Goal: Feedback & Contribution: Submit feedback/report problem

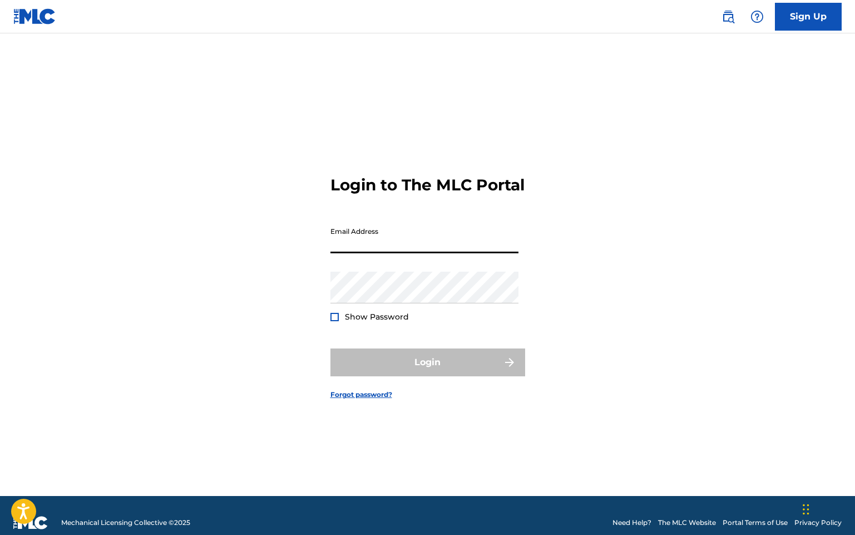
type input "[EMAIL_ADDRESS][DOMAIN_NAME]"
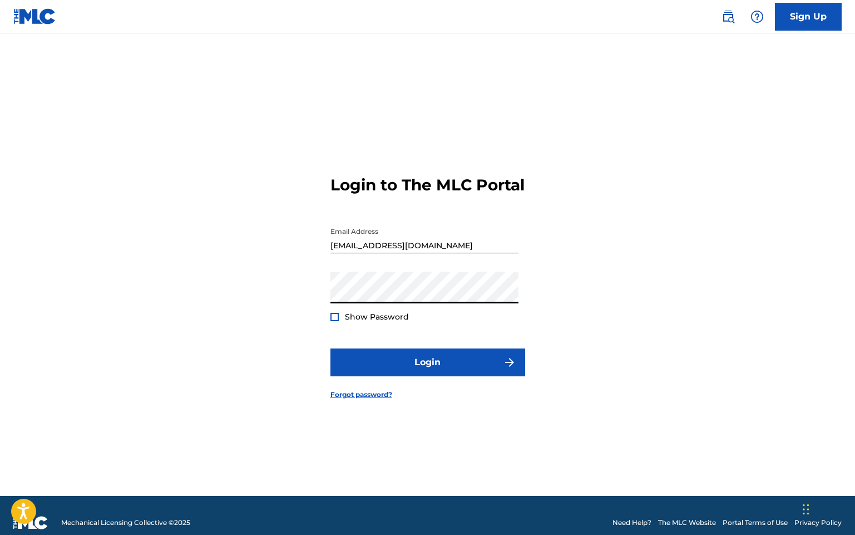
click at [331, 348] on button "Login" at bounding box center [428, 362] width 195 height 28
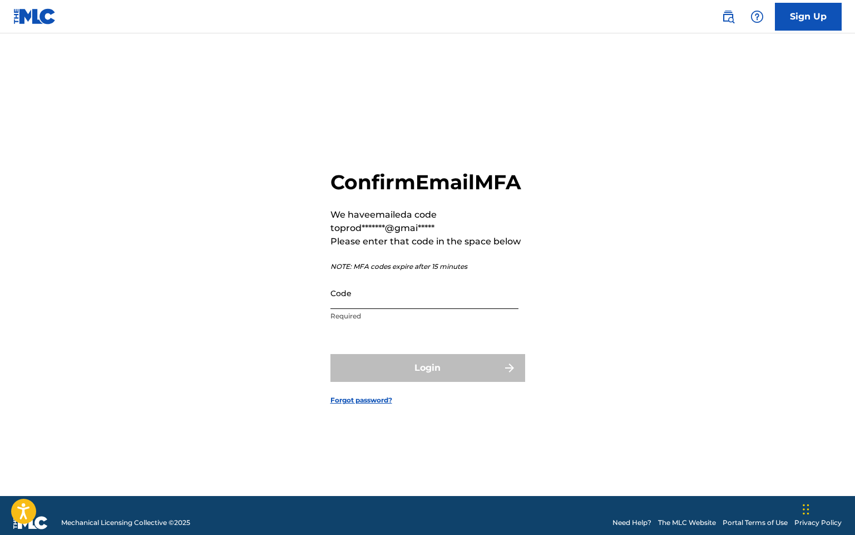
click at [446, 309] on input "Code" at bounding box center [425, 293] width 188 height 32
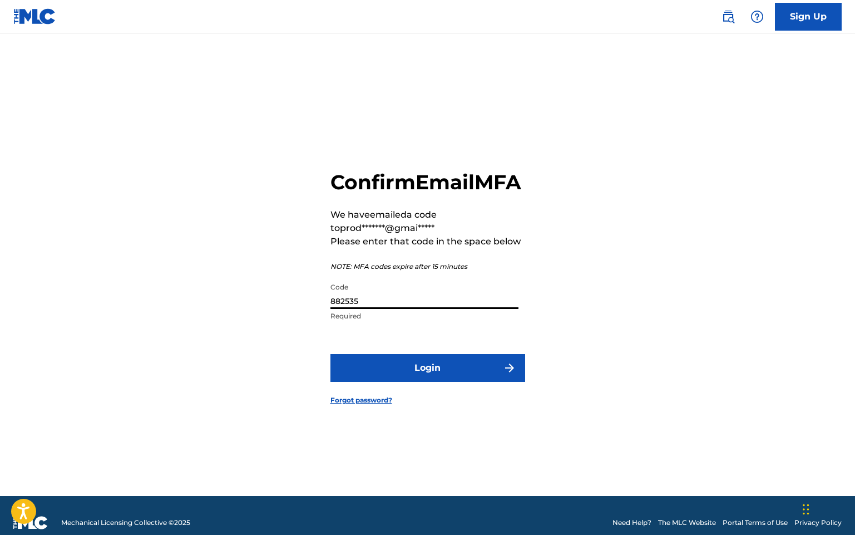
type input "882535"
click at [331, 354] on button "Login" at bounding box center [428, 368] width 195 height 28
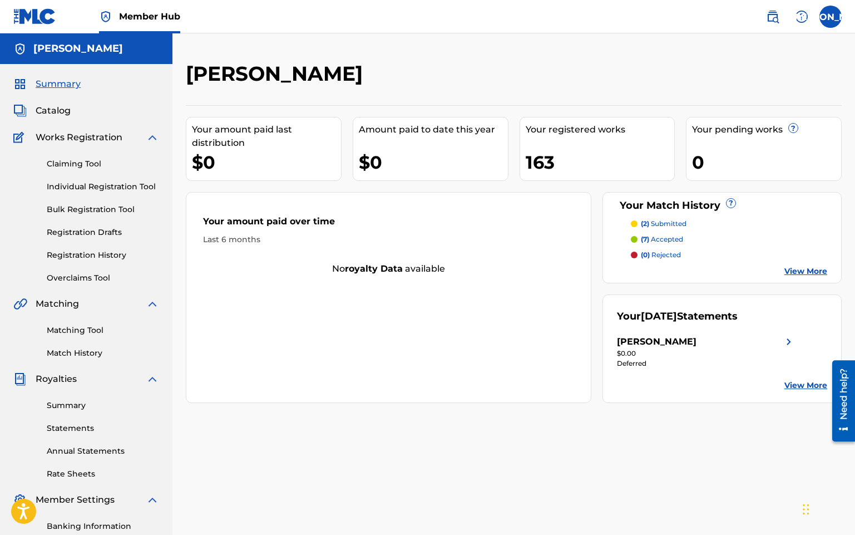
click at [681, 226] on p "(2) submitted" at bounding box center [664, 224] width 46 height 10
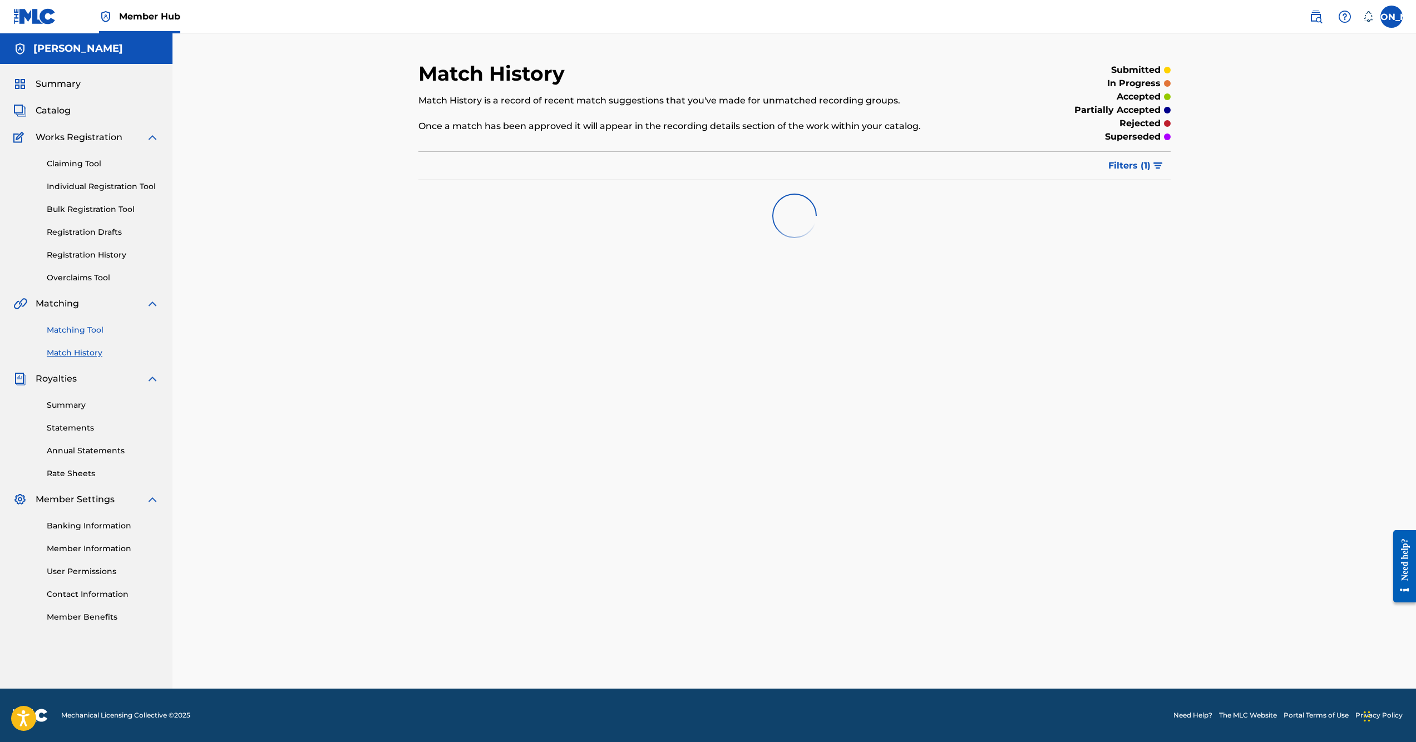
click at [93, 333] on link "Matching Tool" at bounding box center [103, 330] width 112 height 12
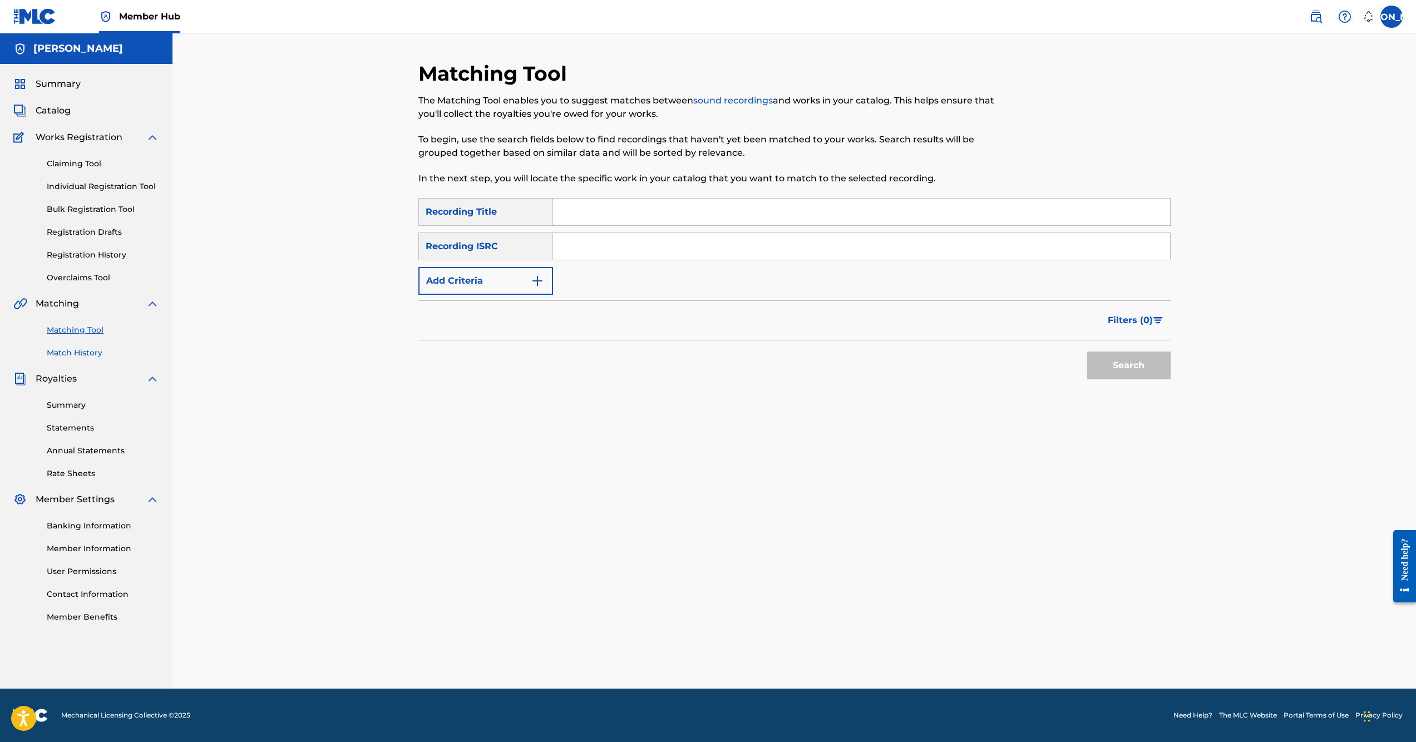
click at [91, 351] on link "Match History" at bounding box center [103, 353] width 112 height 12
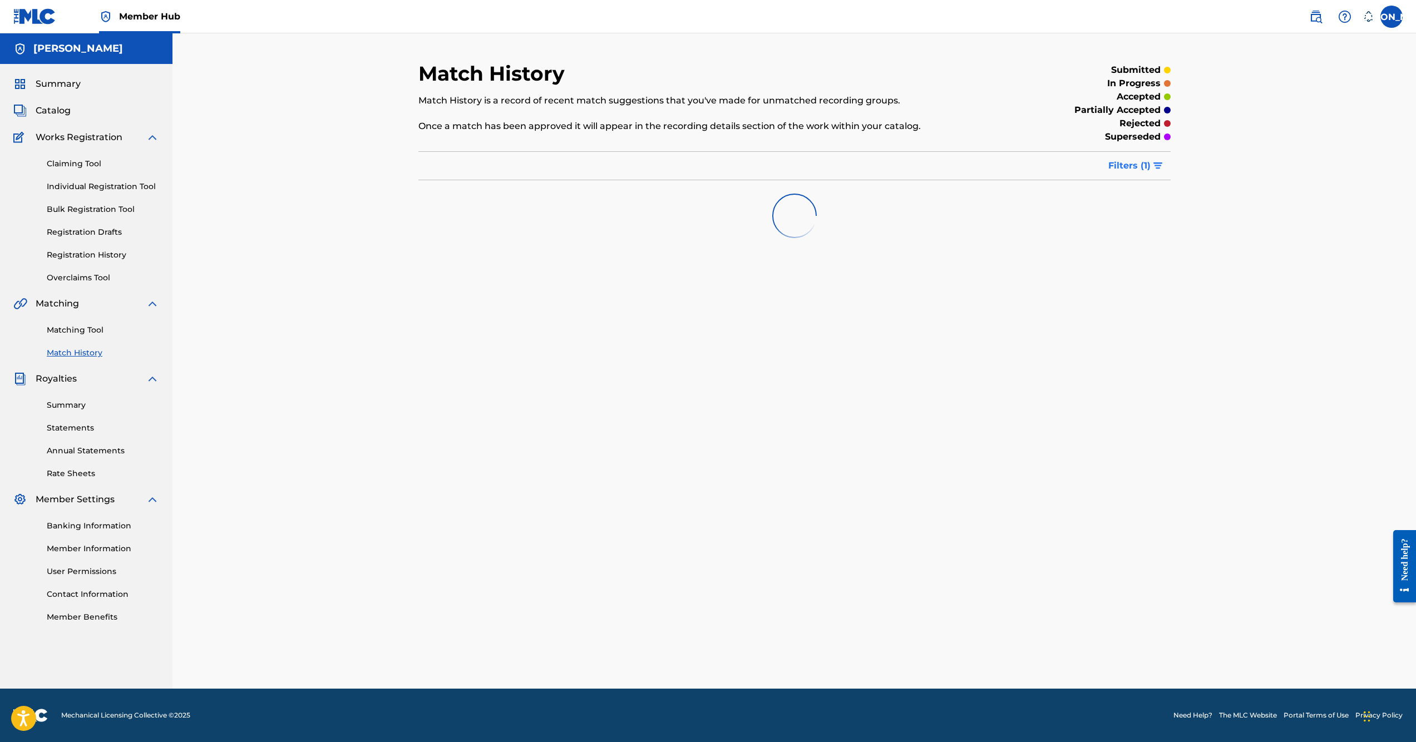
click at [1125, 159] on button "Filters ( 1 )" at bounding box center [1136, 166] width 69 height 28
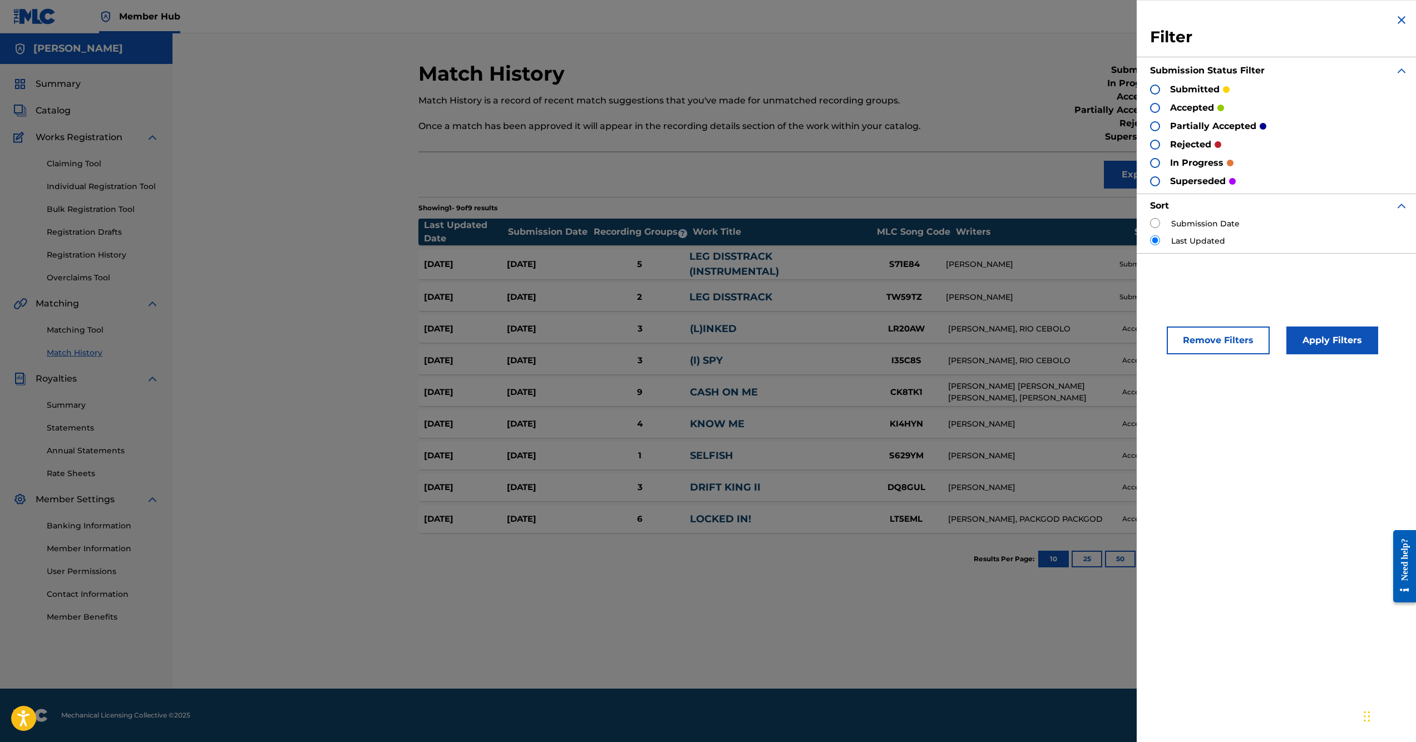
click at [1106, 190] on div "Match History Match History is a record of recent match suggestions that you've…" at bounding box center [794, 323] width 752 height 524
click at [1396, 21] on img at bounding box center [1401, 19] width 13 height 13
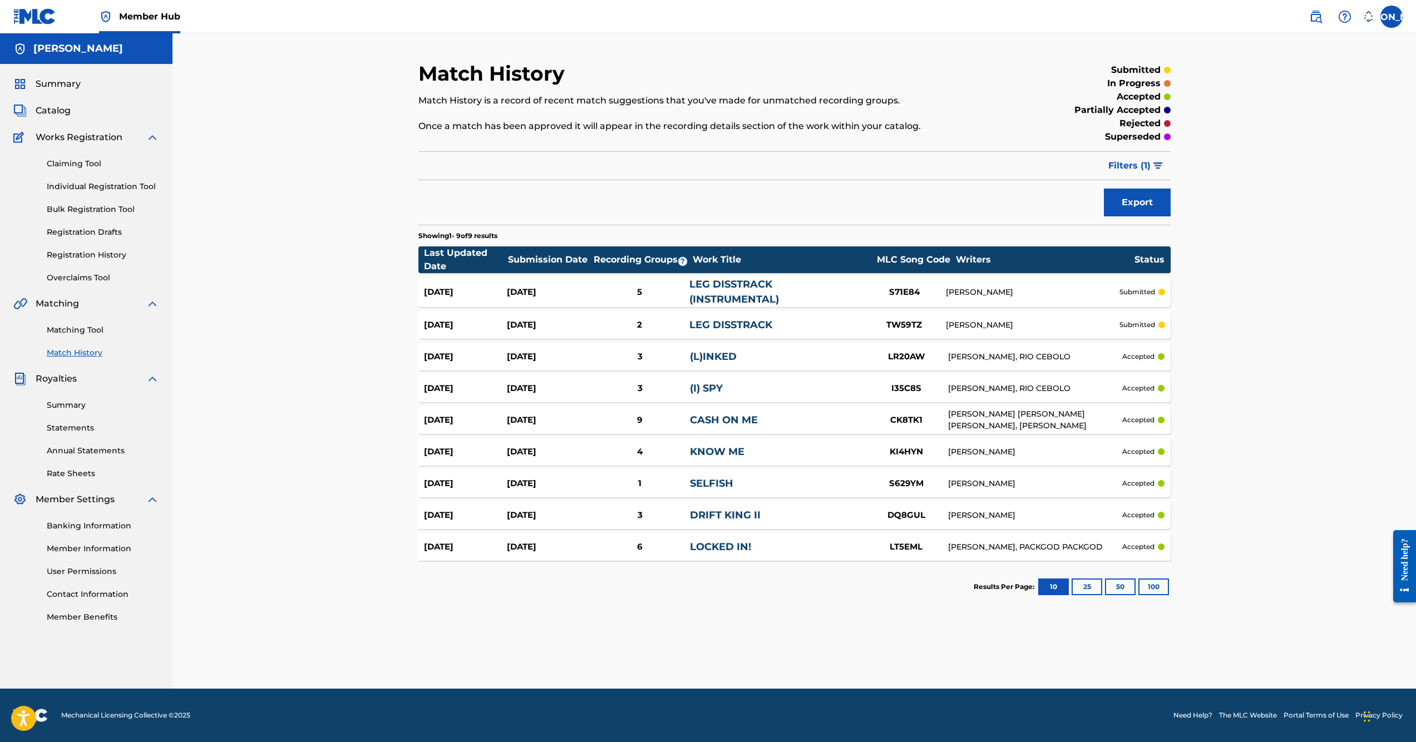
click at [1135, 289] on p "submitted" at bounding box center [1138, 292] width 36 height 10
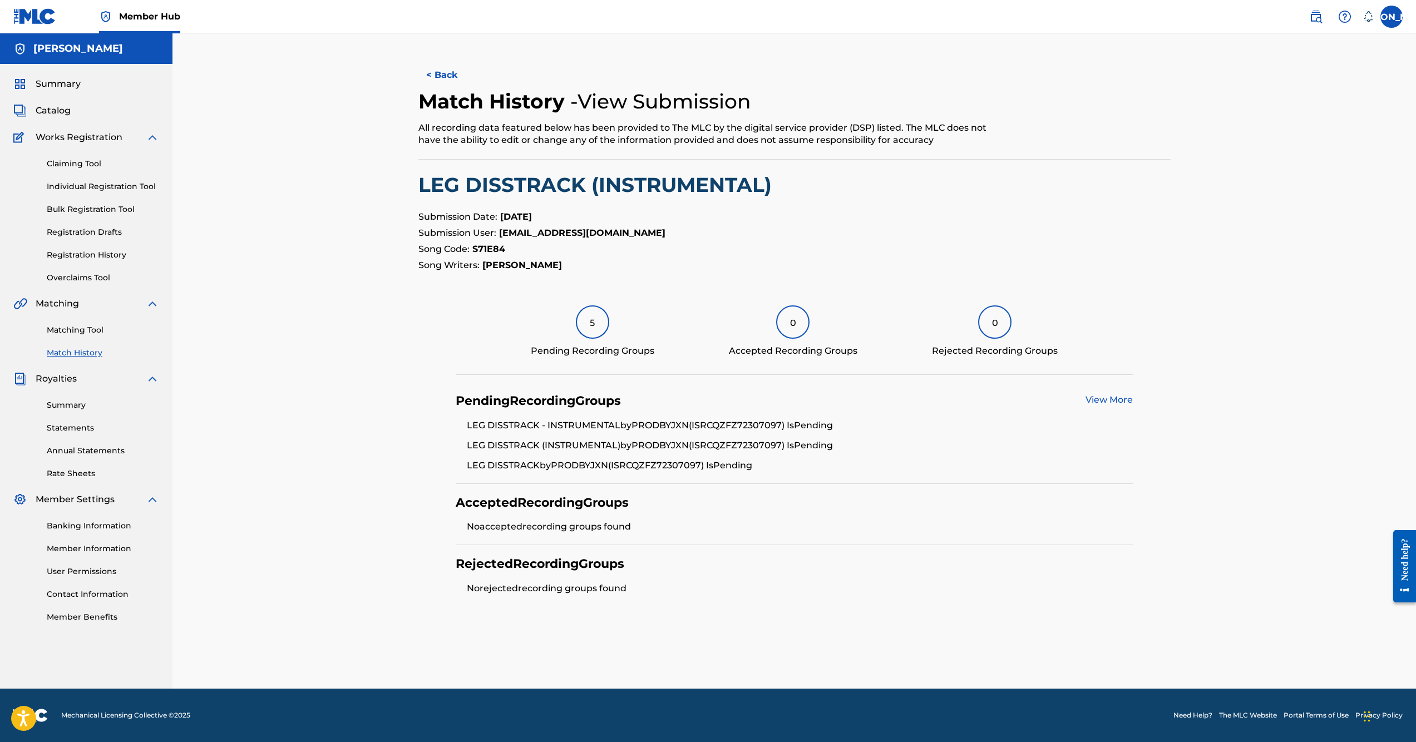
click at [1110, 401] on link "View More" at bounding box center [1109, 400] width 47 height 11
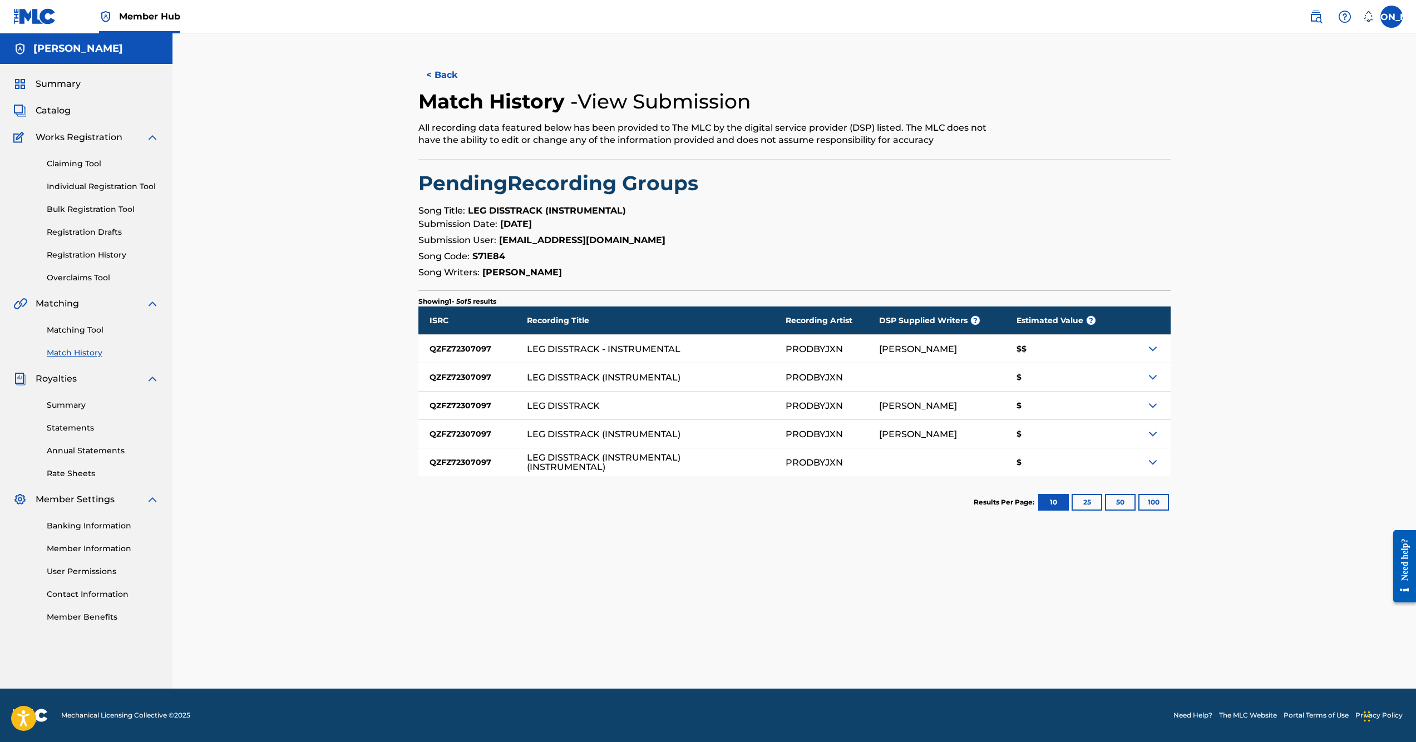
drag, startPoint x: 994, startPoint y: 443, endPoint x: 984, endPoint y: 436, distance: 11.6
click at [441, 72] on button "< Back" at bounding box center [451, 75] width 67 height 28
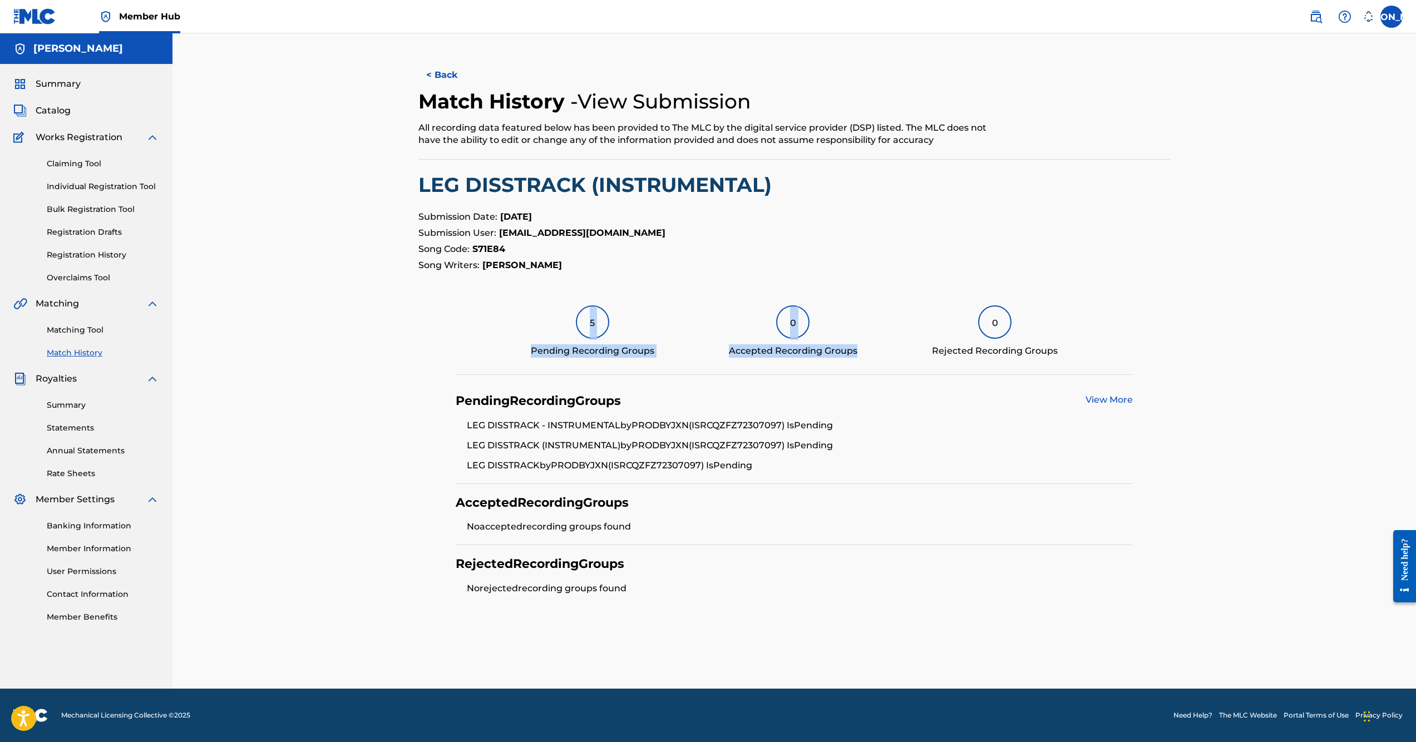
drag, startPoint x: 866, startPoint y: 342, endPoint x: 570, endPoint y: 327, distance: 296.4
click at [570, 327] on div "5 Pending Recording Groups 0 Accepted Recording Groups 0 Rejected Recording Gro…" at bounding box center [794, 340] width 677 height 70
drag, startPoint x: 570, startPoint y: 327, endPoint x: 511, endPoint y: 316, distance: 59.4
click at [511, 316] on div "5 Pending Recording Groups 0 Accepted Recording Groups 0 Rejected Recording Gro…" at bounding box center [794, 340] width 677 height 70
click at [601, 351] on div "Pending Recording Groups" at bounding box center [593, 350] width 124 height 13
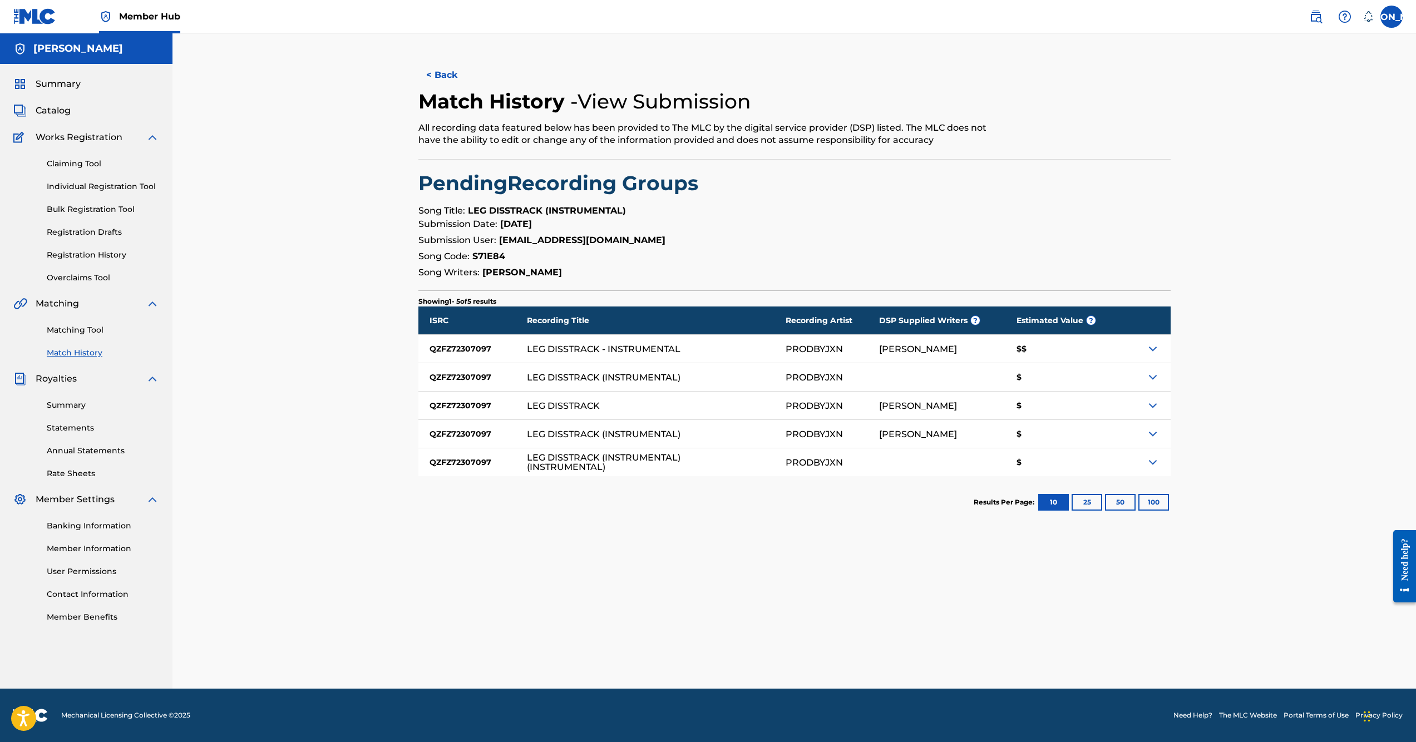
click at [544, 265] on section "Submission Date: [DATE] Submission User: [EMAIL_ADDRESS][DOMAIN_NAME] Song Code…" at bounding box center [794, 249] width 752 height 62
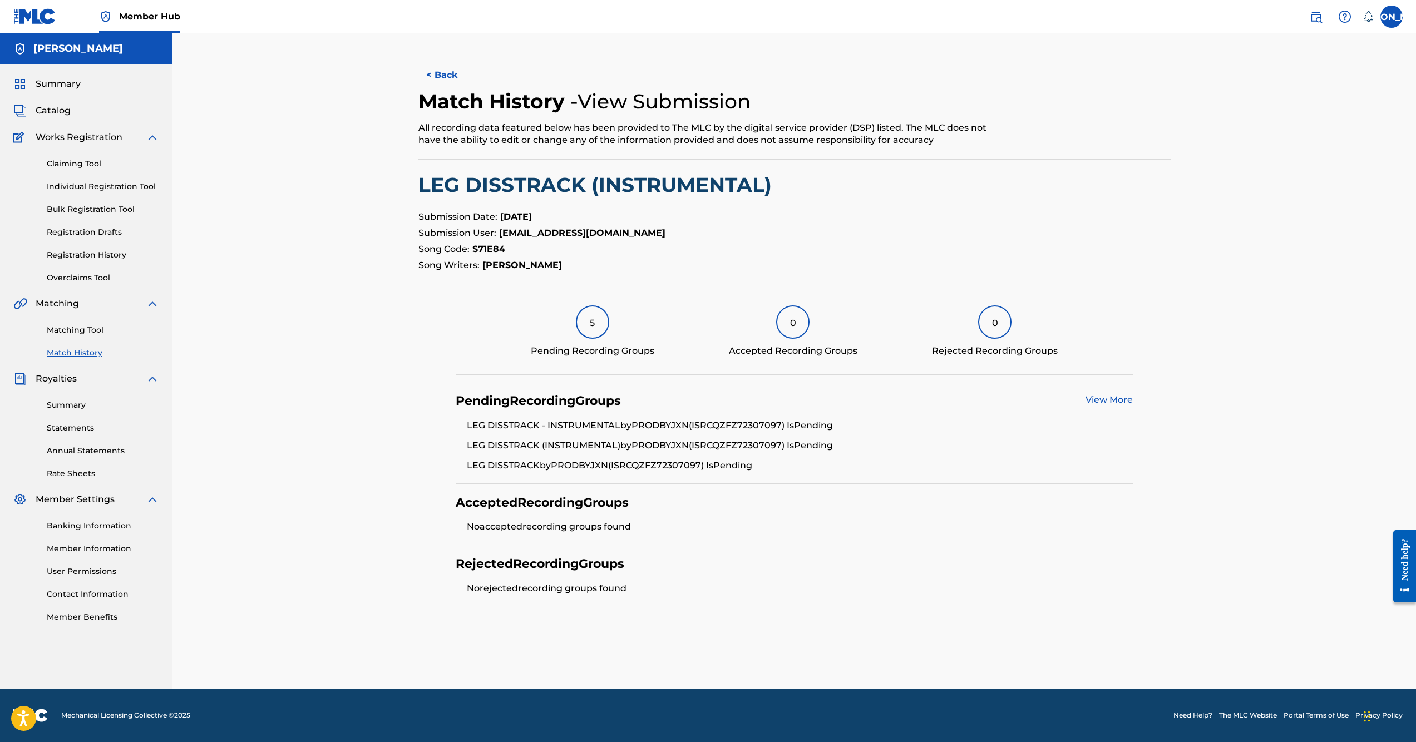
click at [82, 352] on link "Match History" at bounding box center [103, 353] width 112 height 12
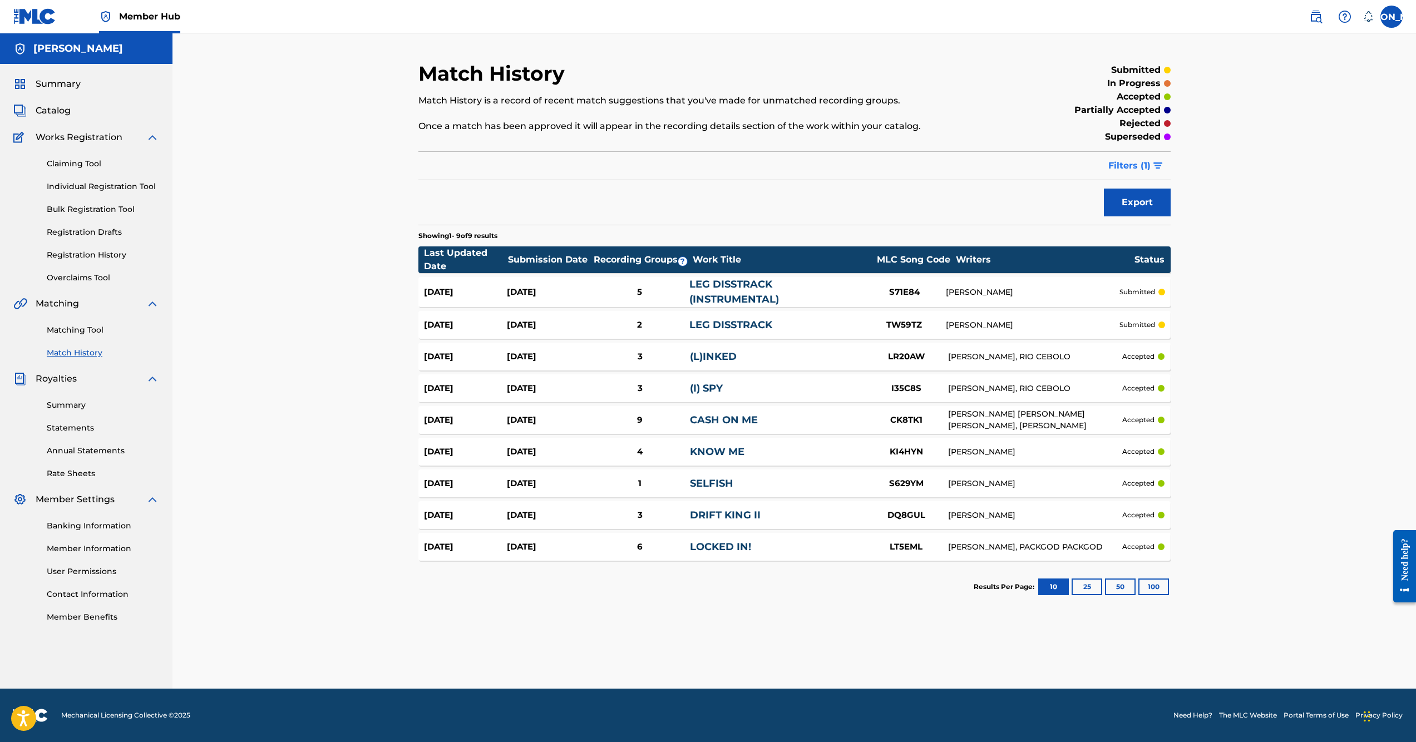
click at [1143, 171] on span "Filters ( 1 )" at bounding box center [1129, 165] width 42 height 13
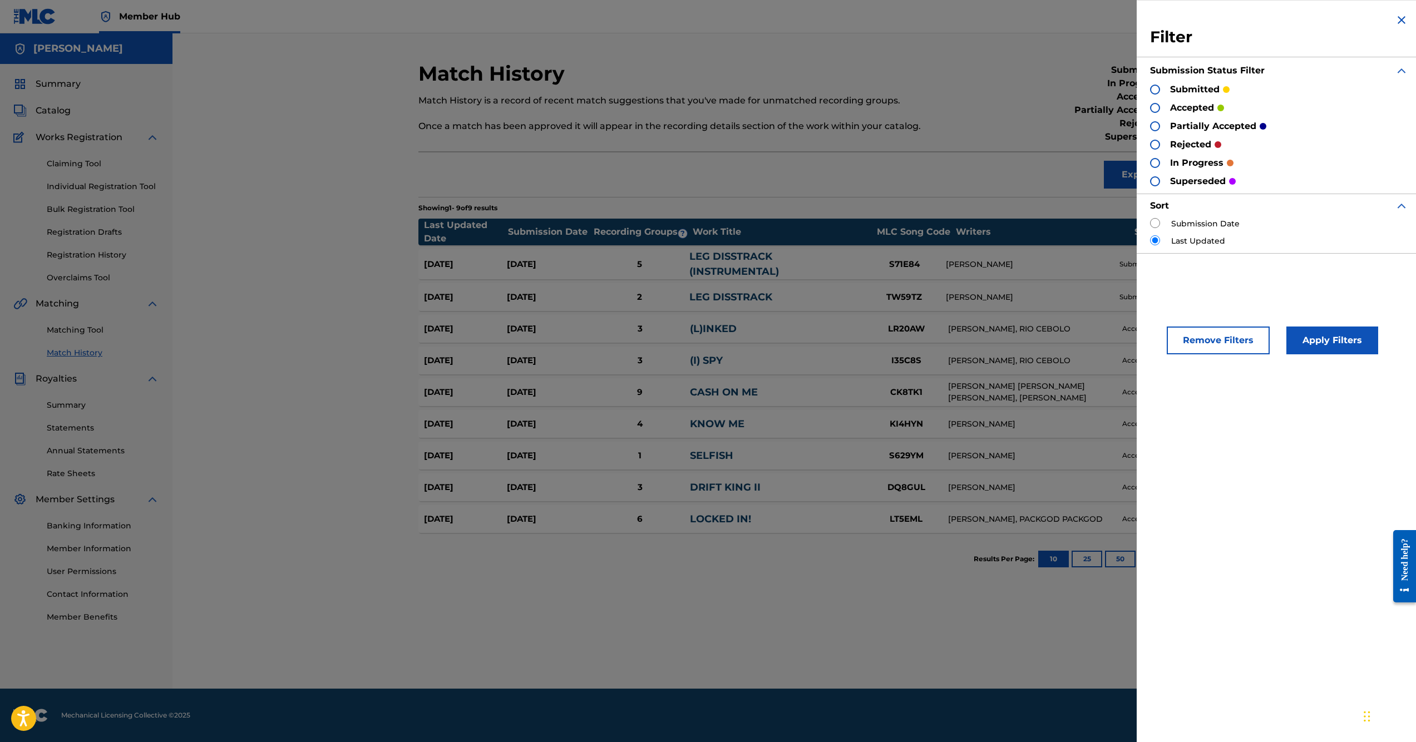
click at [1090, 199] on section "Showing 1 - 9 of 9 results" at bounding box center [794, 205] width 752 height 16
drag, startPoint x: 1071, startPoint y: 139, endPoint x: 1088, endPoint y: 132, distance: 18.5
click at [1087, 133] on div "superseded" at bounding box center [1084, 136] width 173 height 13
click at [1395, 24] on img at bounding box center [1401, 19] width 13 height 13
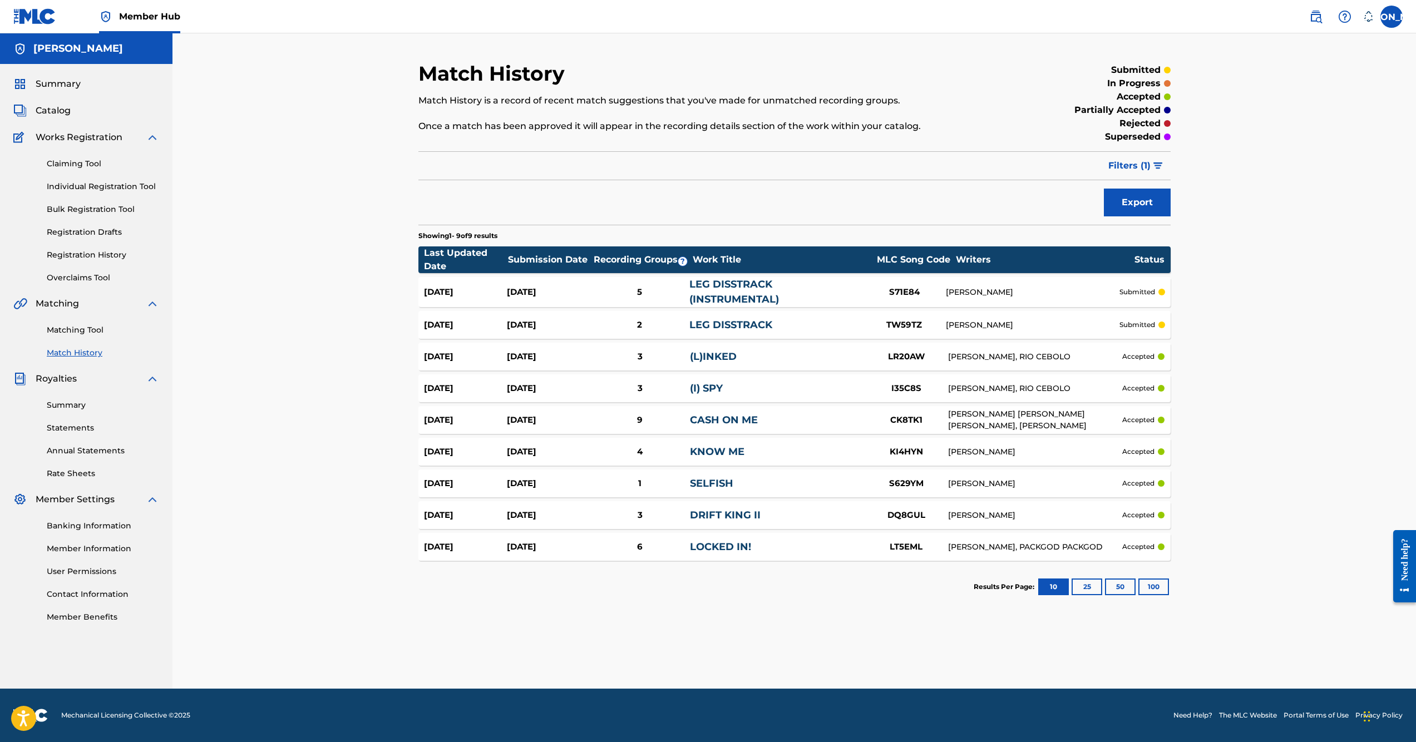
click at [1405, 549] on div "Need help?" at bounding box center [1404, 559] width 15 height 42
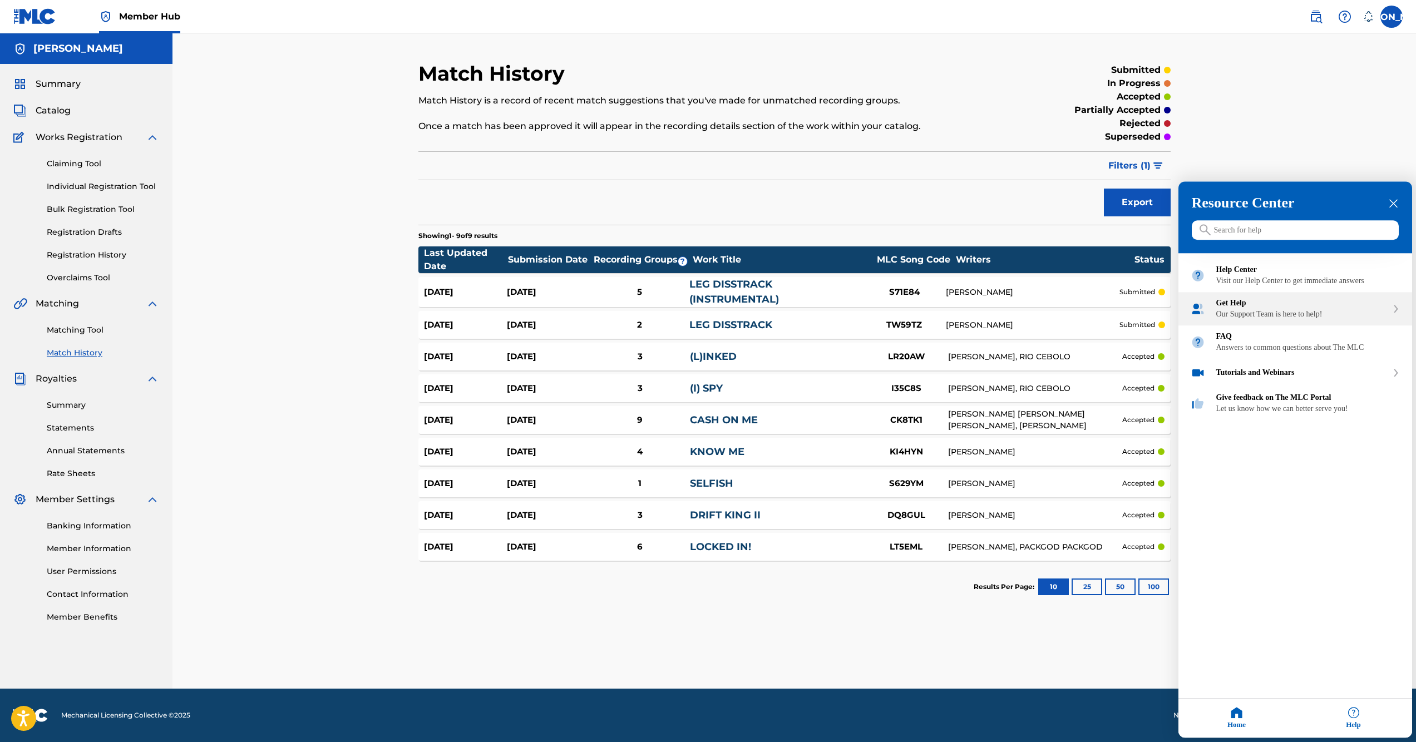
click at [1299, 319] on div "Our Support Team is here to help!" at bounding box center [1301, 314] width 171 height 9
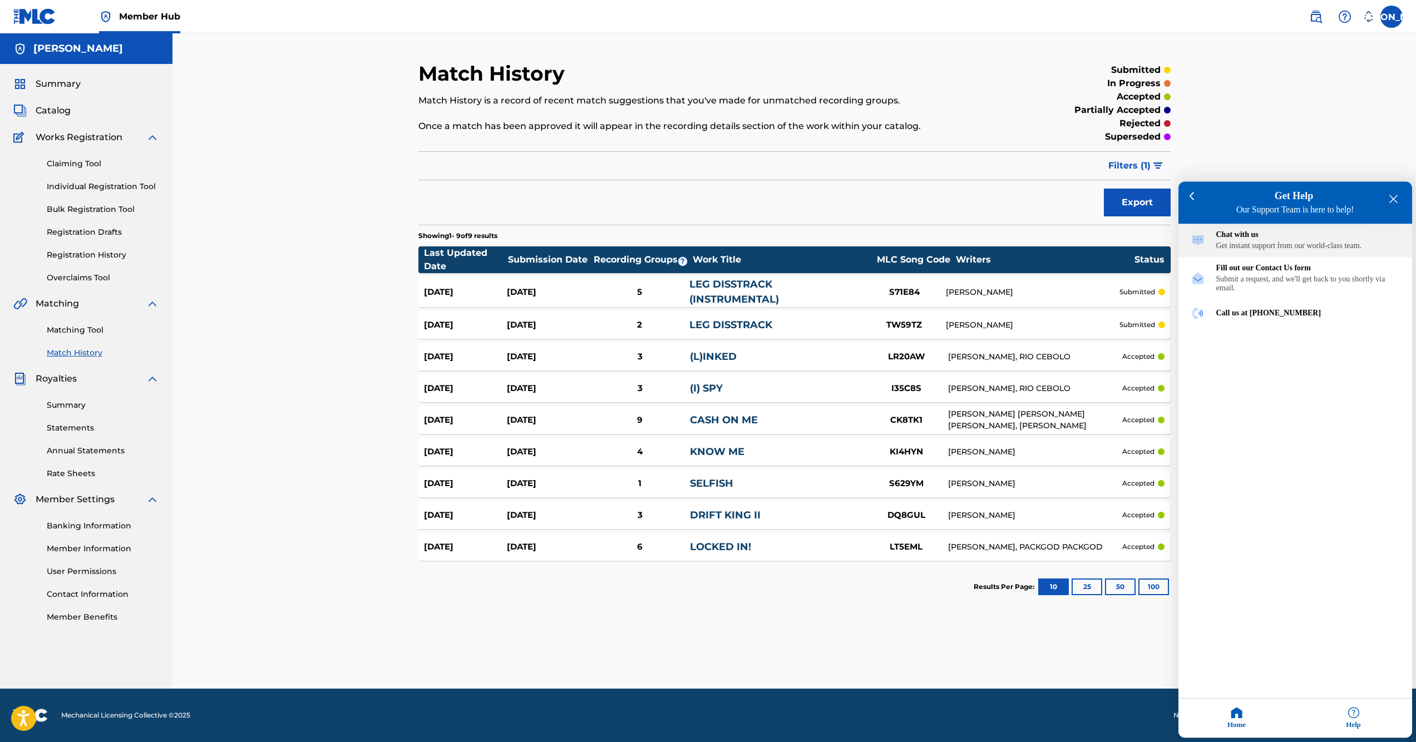
click at [1269, 245] on div "Get instant support from our world-class team." at bounding box center [1308, 246] width 184 height 9
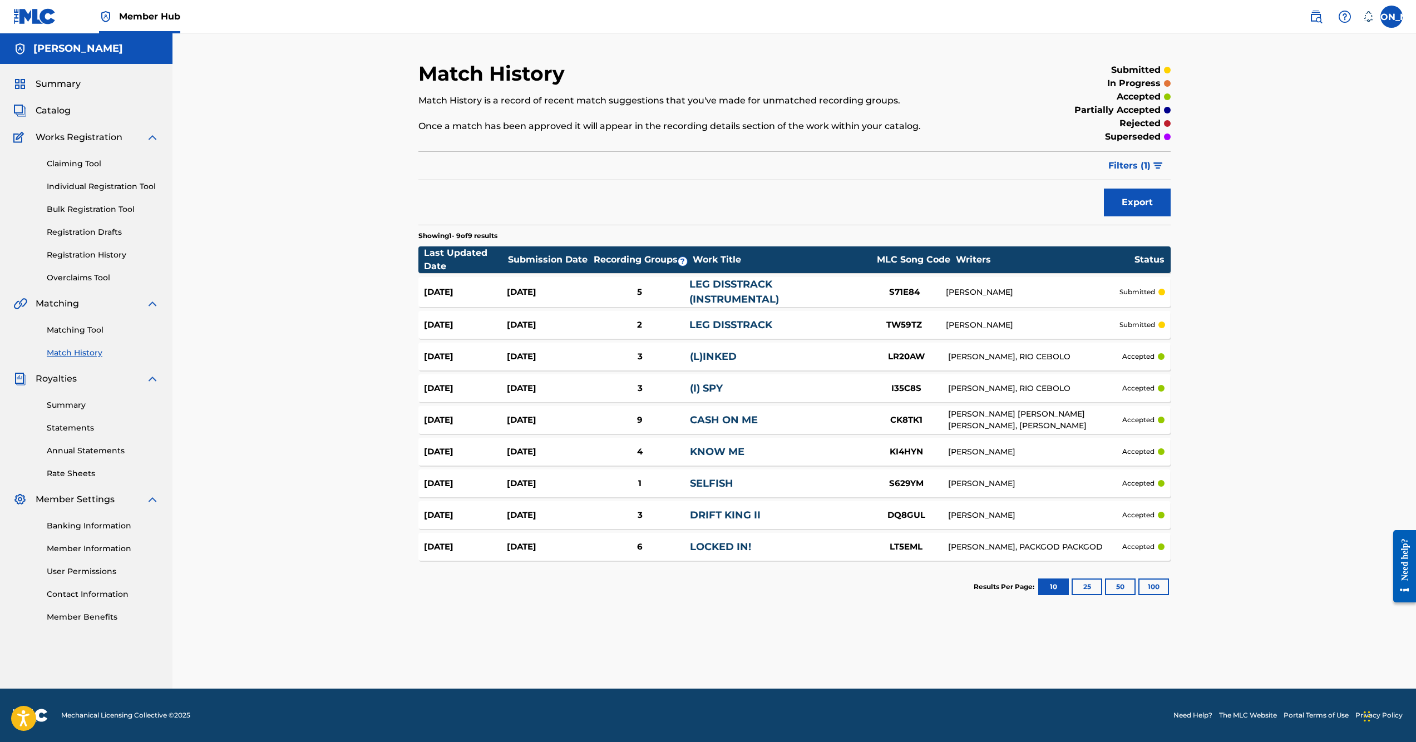
click at [1225, 279] on div "Match History Match History is a record of recent match suggestions that you've…" at bounding box center [794, 360] width 1244 height 655
drag, startPoint x: 792, startPoint y: 319, endPoint x: 691, endPoint y: 324, distance: 100.8
click at [691, 324] on div "LEG DISSTRACK" at bounding box center [775, 325] width 173 height 15
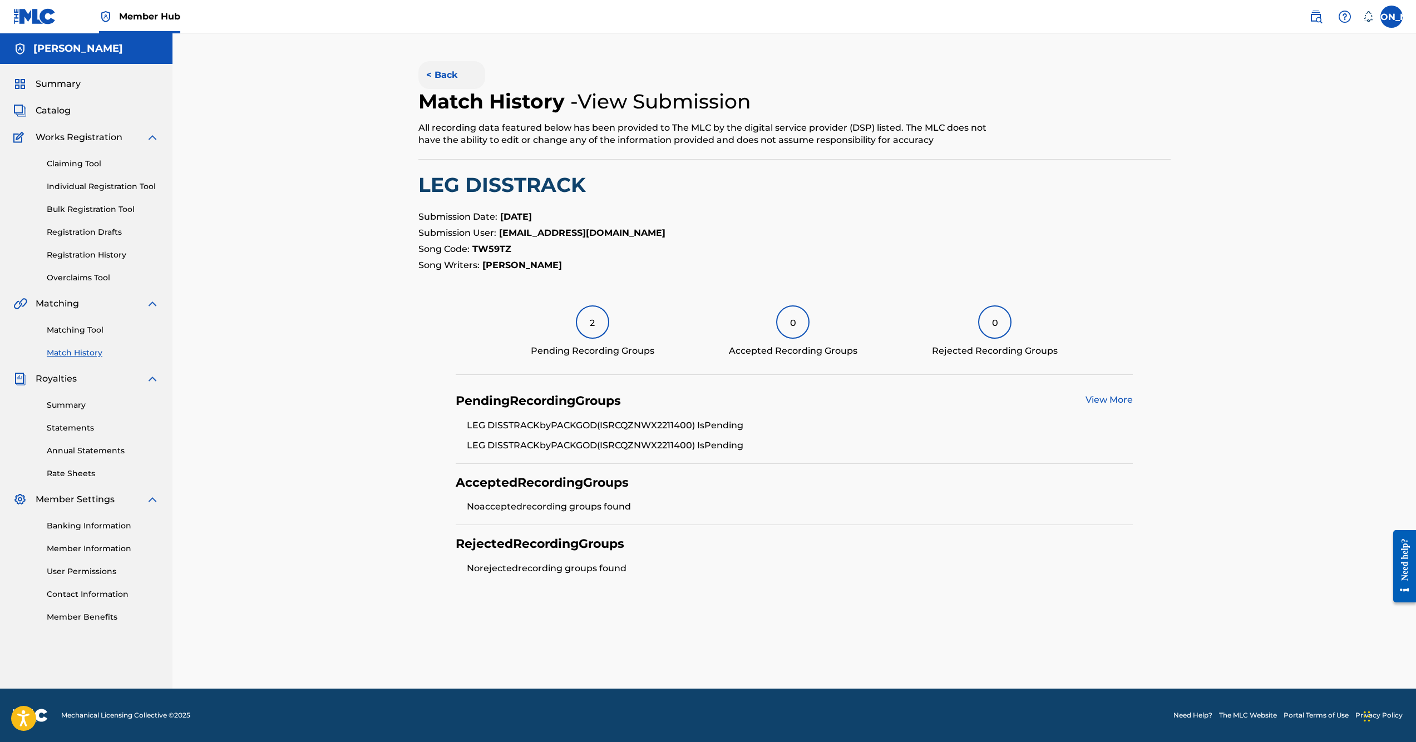
click at [437, 77] on button "< Back" at bounding box center [451, 75] width 67 height 28
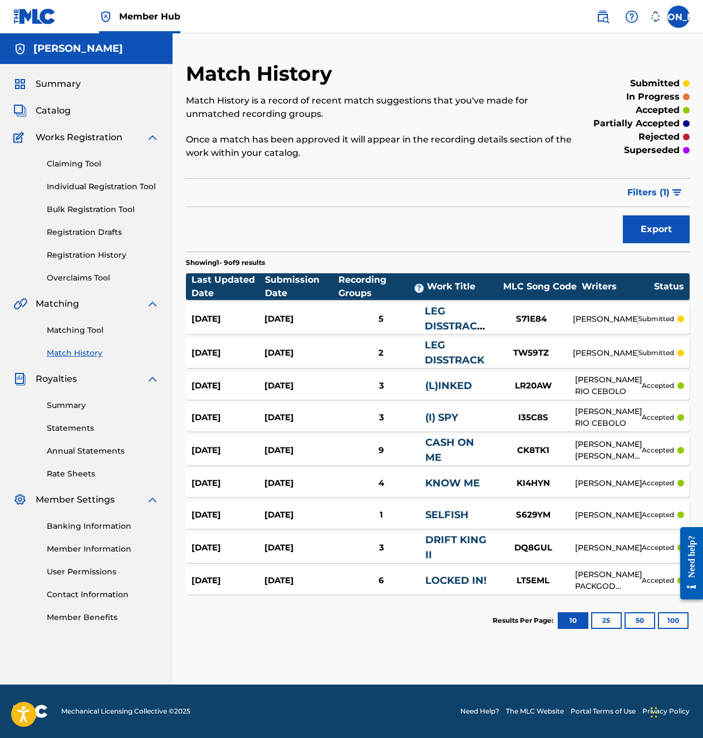
click at [479, 223] on div "Export" at bounding box center [438, 229] width 504 height 28
click at [657, 346] on div "[DATE] [DATE] 2 LEG DISSTRACK TW59TZ [PERSON_NAME] submitted" at bounding box center [438, 353] width 504 height 30
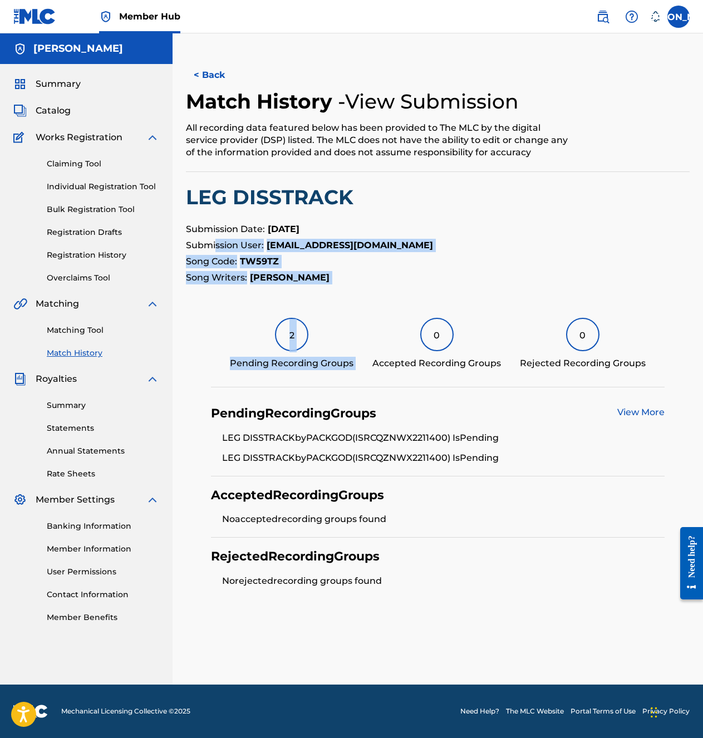
drag, startPoint x: 357, startPoint y: 272, endPoint x: 216, endPoint y: 245, distance: 143.8
click at [216, 245] on div "< Back Match History - View Submission All recording data featured below has be…" at bounding box center [438, 330] width 504 height 538
drag, startPoint x: 216, startPoint y: 244, endPoint x: 195, endPoint y: 238, distance: 22.2
click at [216, 243] on span "Submission User:" at bounding box center [225, 245] width 78 height 11
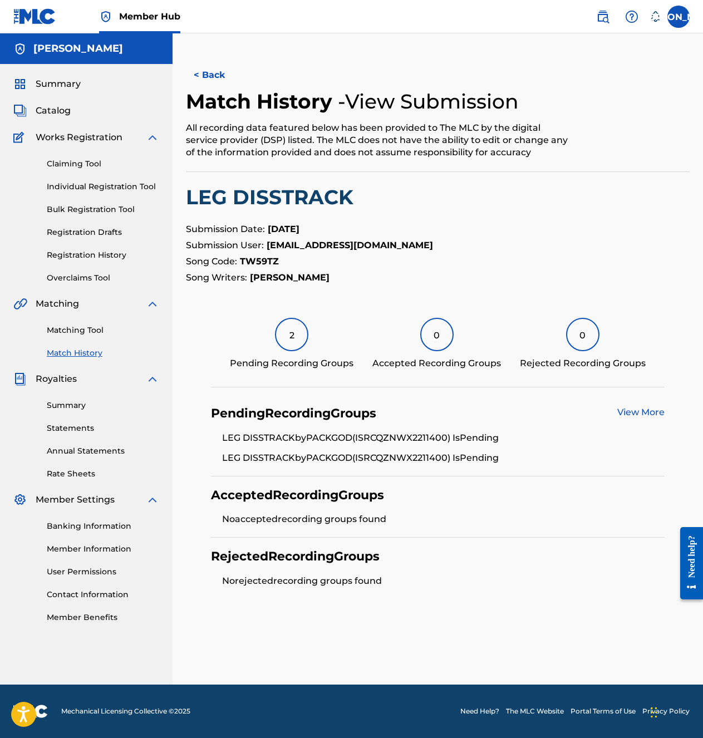
drag, startPoint x: 185, startPoint y: 229, endPoint x: 391, endPoint y: 282, distance: 212.0
click at [391, 282] on div "< Back Match History - View Submission All recording data featured below has be…" at bounding box center [437, 372] width 530 height 623
copy section "Submission Date: [DATE] Submission User: [EMAIL_ADDRESS][DOMAIN_NAME] Song Code…"
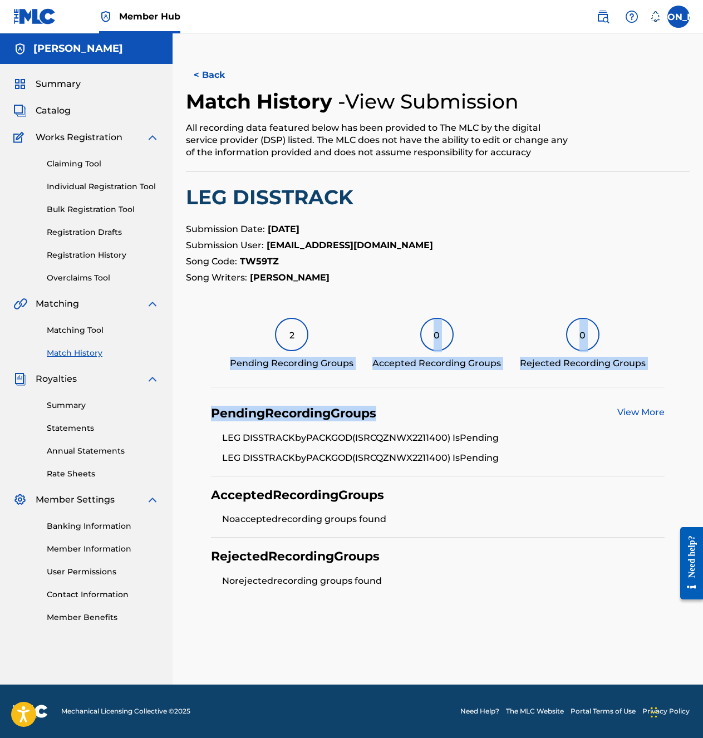
drag, startPoint x: 203, startPoint y: 314, endPoint x: 466, endPoint y: 418, distance: 282.5
click at [466, 418] on div "< Back Match History - View Submission All recording data featured below has be…" at bounding box center [438, 330] width 504 height 538
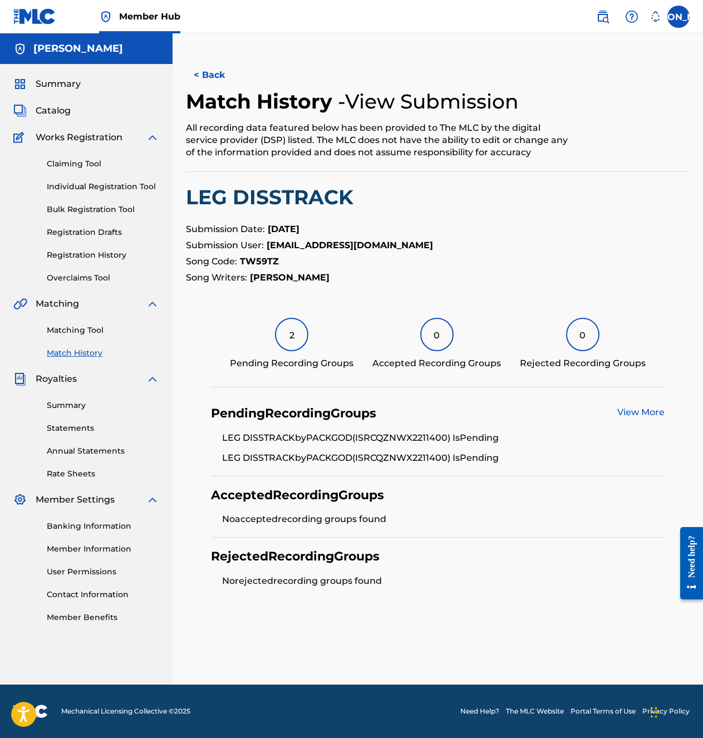
drag, startPoint x: 466, startPoint y: 418, endPoint x: 510, endPoint y: 413, distance: 44.7
click at [510, 413] on div "Pending Recording Groups View More" at bounding box center [437, 414] width 453 height 16
drag, startPoint x: 411, startPoint y: 577, endPoint x: 257, endPoint y: 329, distance: 292.4
click at [257, 329] on div "< Back Match History - View Submission All recording data featured below has be…" at bounding box center [438, 330] width 504 height 538
copy div "2 Pending Recording Groups 0 Accepted Recording Groups 0 Rejected Recording Gro…"
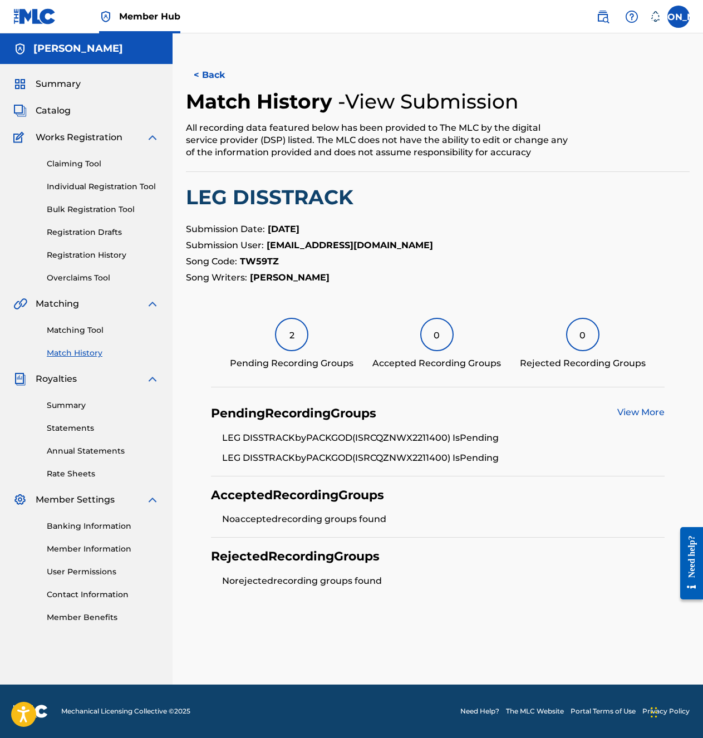
click at [481, 194] on h2 "LEG DISSTRACK" at bounding box center [438, 197] width 504 height 25
click at [503, 241] on p "Submission User: [EMAIL_ADDRESS][DOMAIN_NAME]" at bounding box center [438, 245] width 504 height 13
click at [78, 411] on div "Summary Statements Annual Statements Rate Sheets" at bounding box center [86, 433] width 146 height 94
click at [82, 405] on link "Summary" at bounding box center [103, 406] width 112 height 12
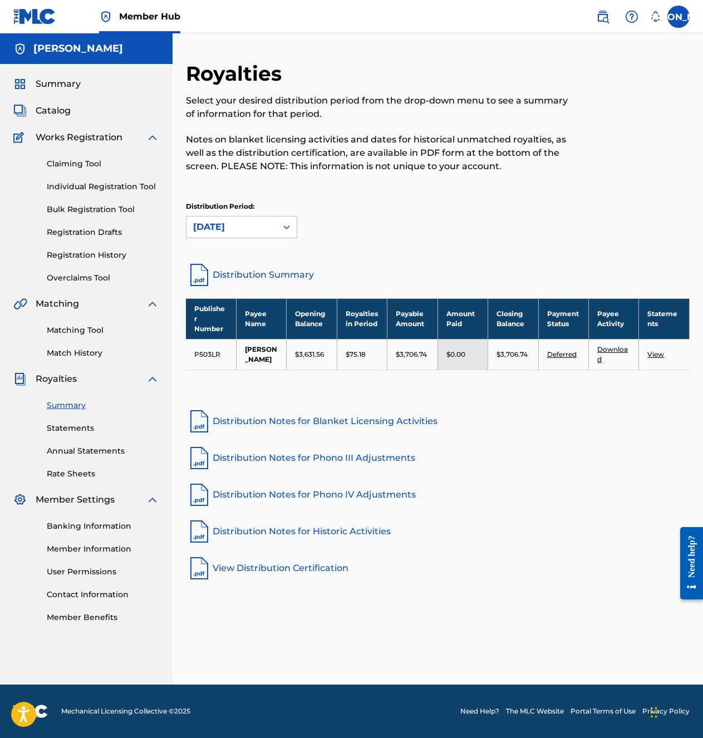
click at [74, 346] on div "Matching Tool Match History" at bounding box center [86, 334] width 146 height 48
click at [74, 349] on link "Match History" at bounding box center [103, 353] width 112 height 12
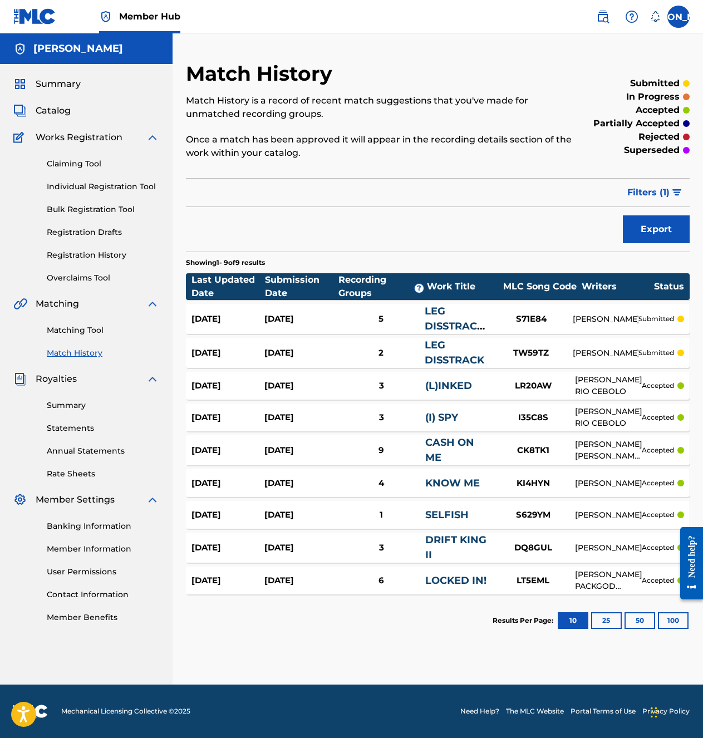
click at [580, 574] on div "[PERSON_NAME], PACKGOD PACKGOD" at bounding box center [608, 580] width 67 height 23
click at [602, 617] on button "25" at bounding box center [606, 620] width 31 height 17
click at [496, 454] on div "CK8TK1" at bounding box center [532, 450] width 83 height 13
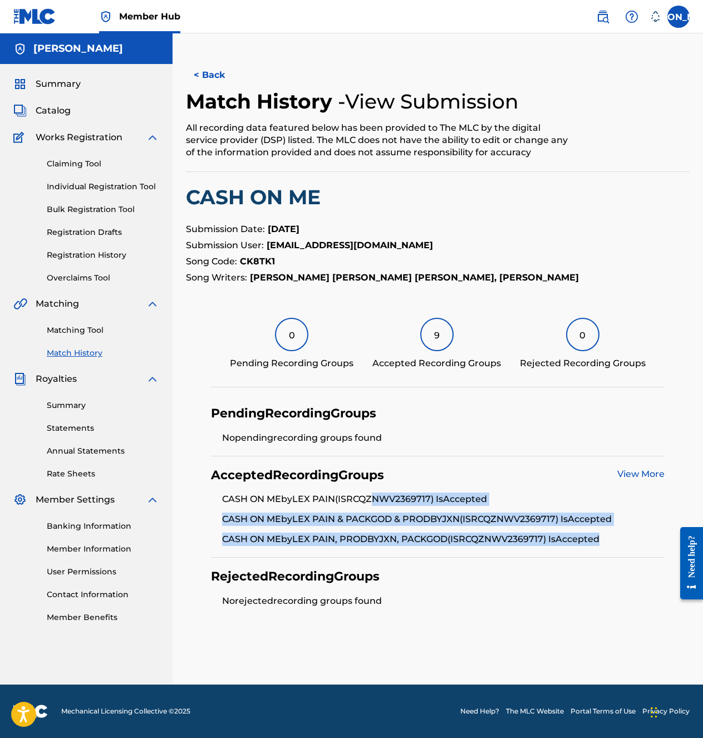
drag, startPoint x: 382, startPoint y: 502, endPoint x: 623, endPoint y: 539, distance: 243.6
click at [623, 539] on ul "CASH ON ME by LEX PAIN (ISRC QZNWV2369717 ) Is Accepted CASH ON ME by LEX PAIN …" at bounding box center [437, 518] width 453 height 53
click at [623, 539] on li "CASH ON ME by LEX PAIN, PRODBYJXN, PACKGOD (ISRC QZNWV2369717 ) Is Accepted" at bounding box center [443, 538] width 442 height 13
drag, startPoint x: 625, startPoint y: 540, endPoint x: 208, endPoint y: 506, distance: 418.7
click at [208, 506] on section "Pending Recording Groups No pending recording groups found Accepted Recording G…" at bounding box center [438, 507] width 504 height 224
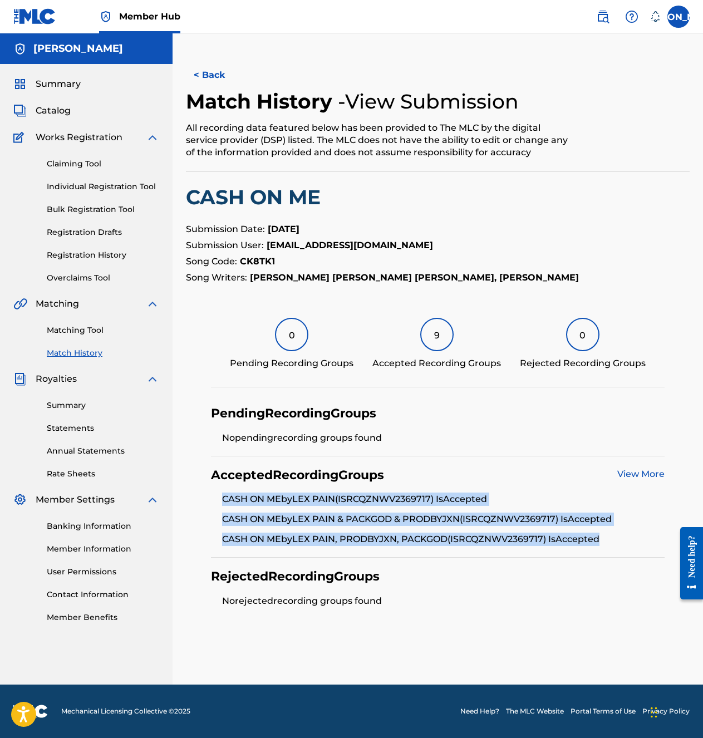
drag, startPoint x: 208, startPoint y: 506, endPoint x: 213, endPoint y: 501, distance: 6.3
click at [213, 501] on ul "CASH ON ME by LEX PAIN (ISRC QZNWV2369717 ) Is Accepted CASH ON ME by LEX PAIN …" at bounding box center [437, 518] width 453 height 53
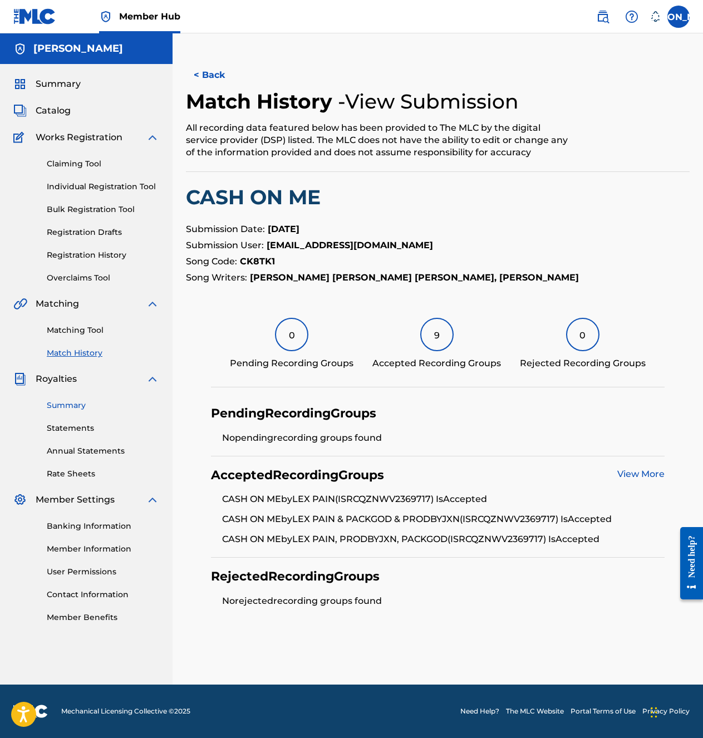
click at [68, 407] on link "Summary" at bounding box center [103, 406] width 112 height 12
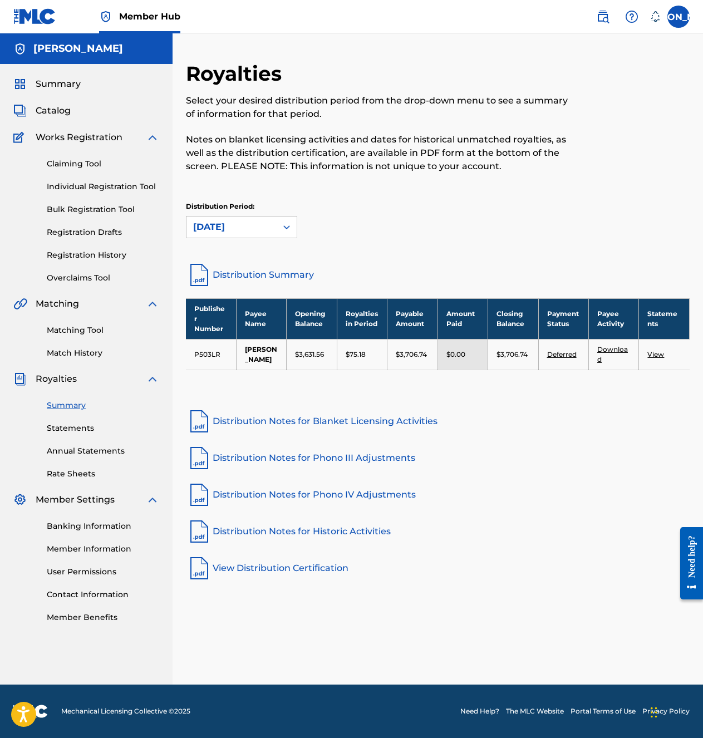
click at [376, 398] on div "Publisher Number Payee Name Opening Balance Royalties in Period Payable Amount …" at bounding box center [438, 348] width 504 height 100
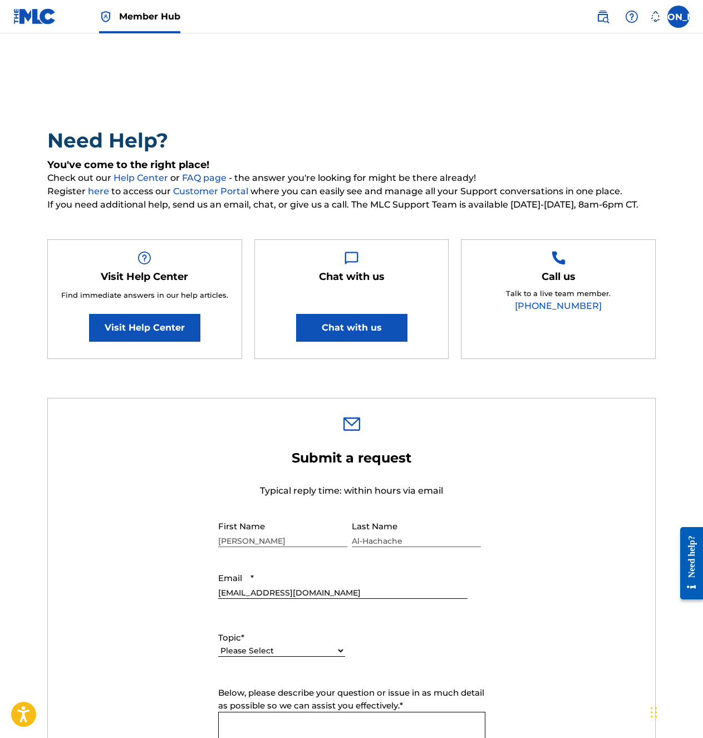
click at [647, 248] on div "Call us Talk to a live team member. [PHONE_NUMBER]" at bounding box center [558, 299] width 195 height 120
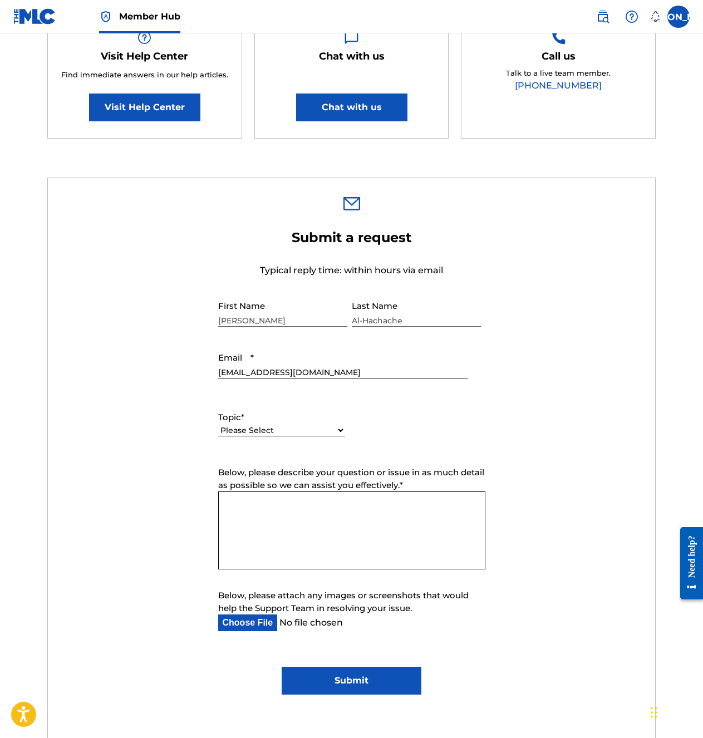
scroll to position [223, 0]
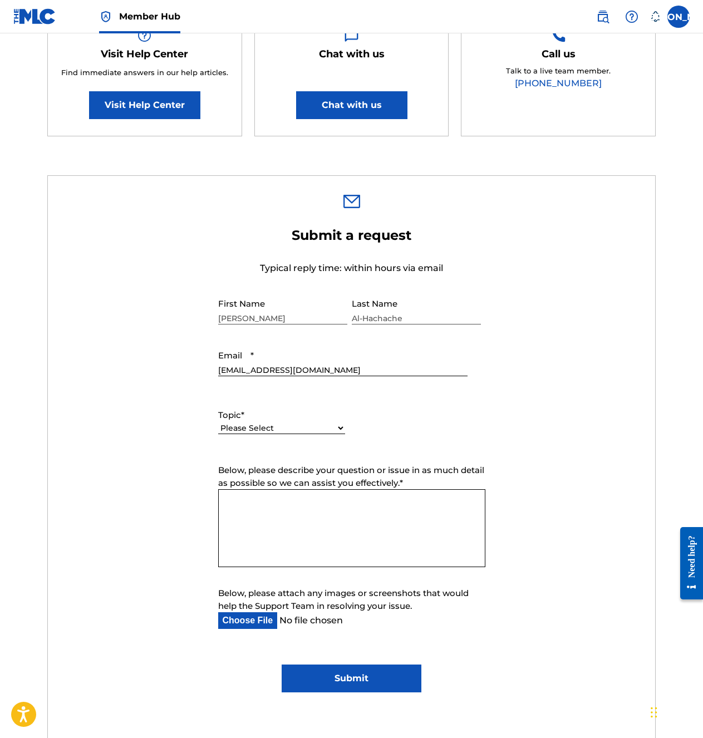
click at [281, 422] on div "Please Select I need help with my account I need help with managing my catalog …" at bounding box center [281, 433] width 127 height 25
click at [277, 428] on select "Please Select I need help with my account I need help with managing my catalog …" at bounding box center [281, 428] width 127 height 12
click at [218, 422] on select "Please Select I need help with my account I need help with managing my catalog …" at bounding box center [281, 428] width 127 height 12
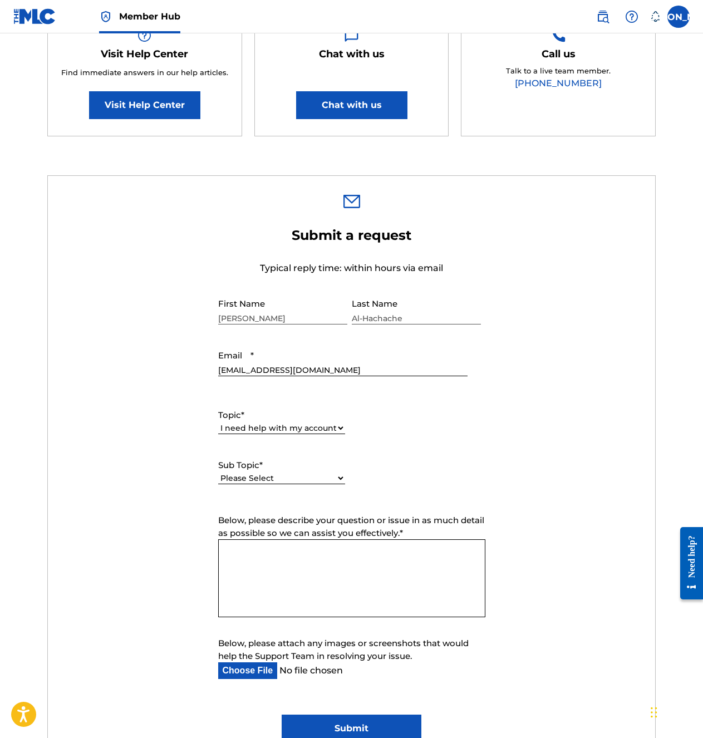
click at [305, 481] on select "Please Select I need help with my user account I can't log in to my user accoun…" at bounding box center [281, 478] width 127 height 12
click at [304, 447] on div "Sub Topic * Please Select I need help with my user account I can't log in to my…" at bounding box center [281, 471] width 127 height 50
click at [307, 432] on select "Please Select I need help with my account I need help with managing my catalog …" at bounding box center [281, 428] width 127 height 12
select select "I need help with managing my catalog"
click at [218, 422] on select "Please Select I need help with my account I need help with managing my catalog …" at bounding box center [281, 428] width 127 height 12
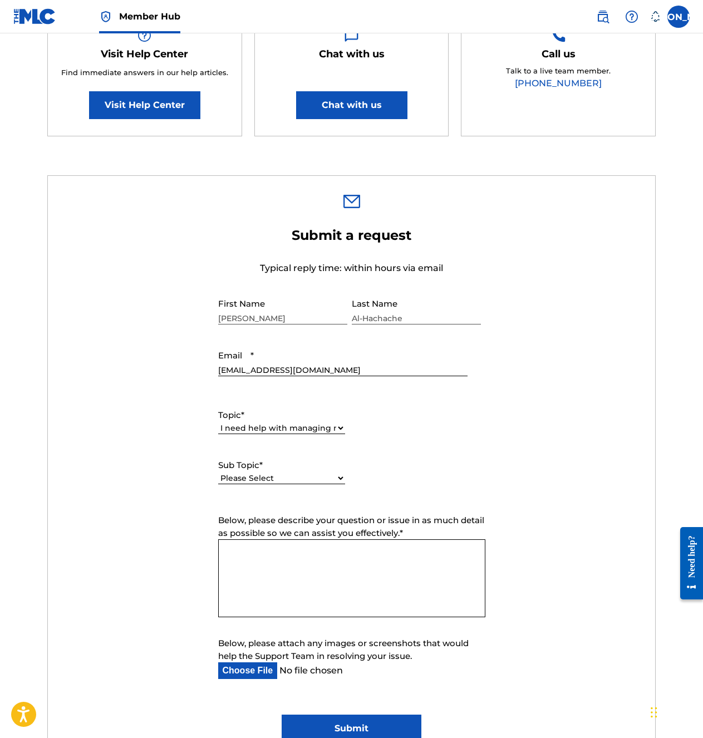
click at [305, 476] on select "Please Select I need help with CWR I need help registering my work(s) in The ML…" at bounding box center [281, 478] width 127 height 12
select select "I need help with the Matching Tool"
click at [218, 472] on select "Please Select I need help with CWR I need help registering my work(s) in The ML…" at bounding box center [281, 478] width 127 height 12
click at [338, 581] on textarea "Below, please describe your question or issue in as much detail as possible so …" at bounding box center [351, 578] width 267 height 78
type textarea "I"
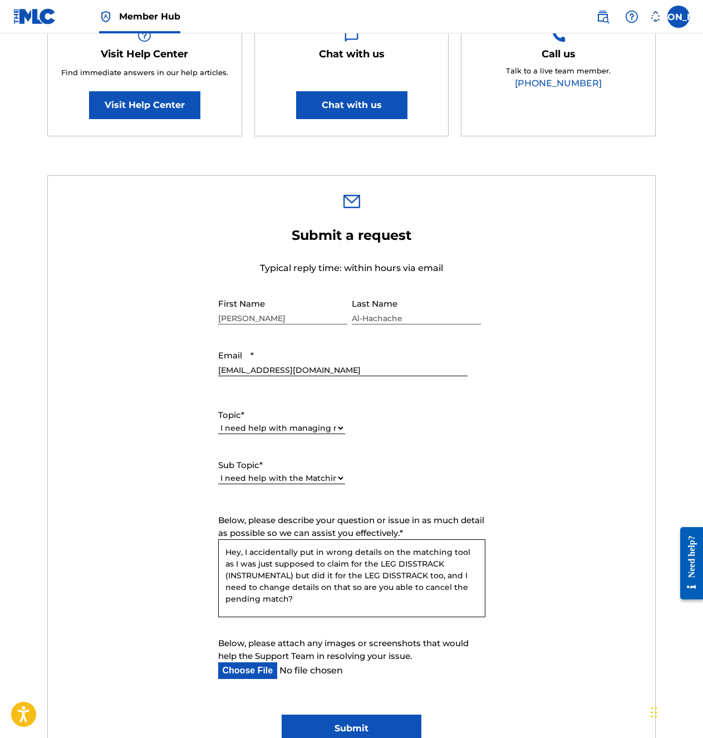
click at [334, 593] on textarea "Hey, I accidentally put in wrong details on the matching tool as I was just sup…" at bounding box center [351, 578] width 267 height 78
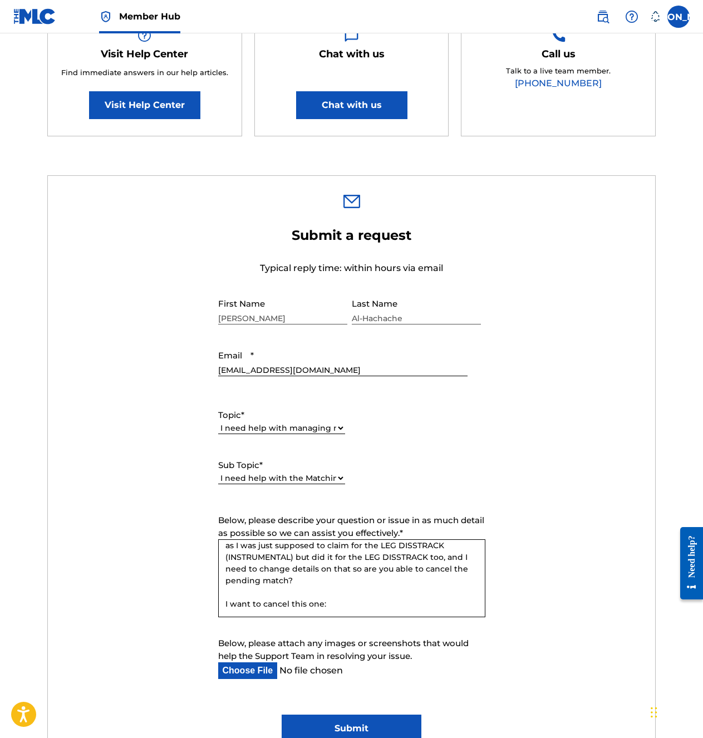
paste textarea "Submission Date:24 Sept 2025 Submission User:prodbyjxn.7@gmail.com Song Code:TW…"
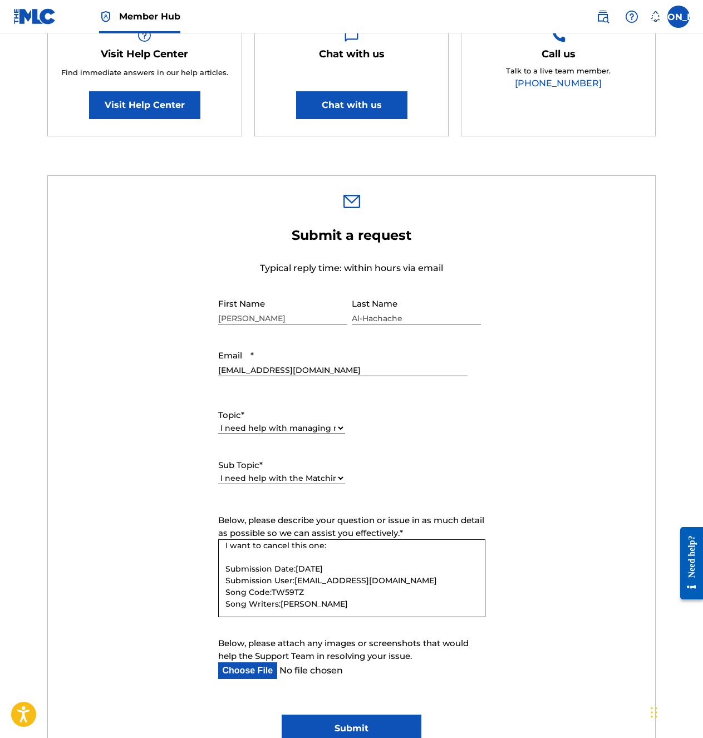
scroll to position [77, 0]
click at [429, 612] on textarea "Hey, I accidentally put in wrong details on the matching tool as I was just sup…" at bounding box center [351, 578] width 267 height 78
paste textarea "2 Pending Recording Groups 0 Accepted Recording Groups 0 Rejected Recording Gro…"
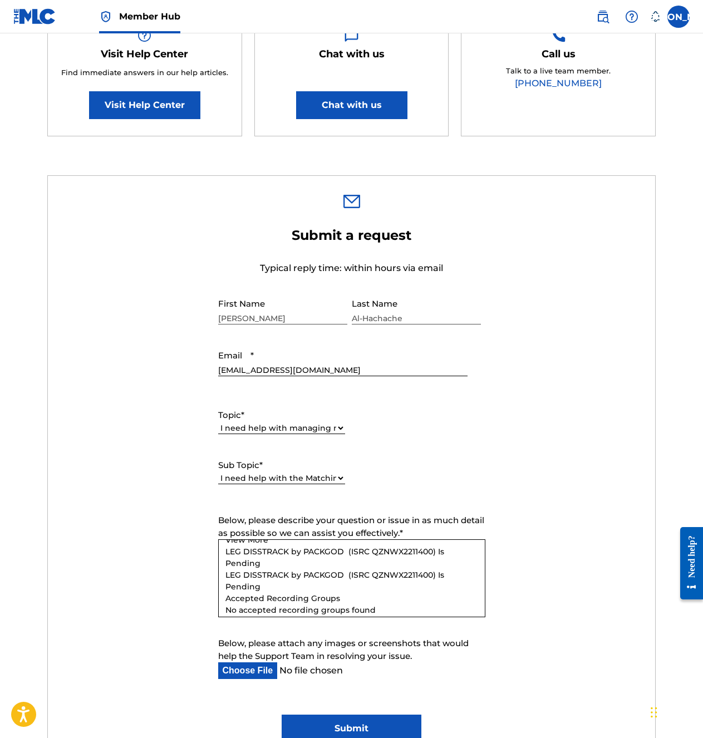
scroll to position [264, 0]
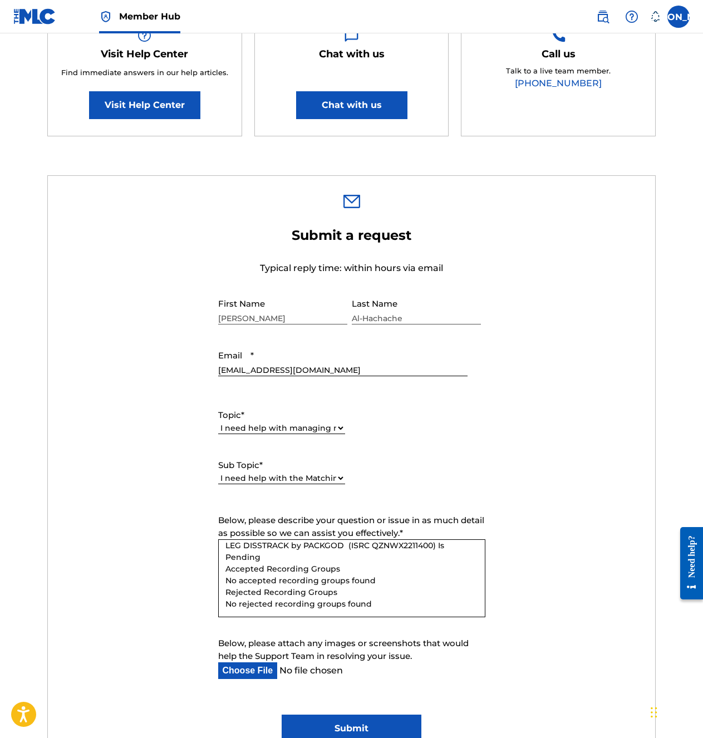
click at [392, 604] on textarea "Hey, I accidentally put in wrong details on the matching tool as I was just sup…" at bounding box center [351, 578] width 267 height 78
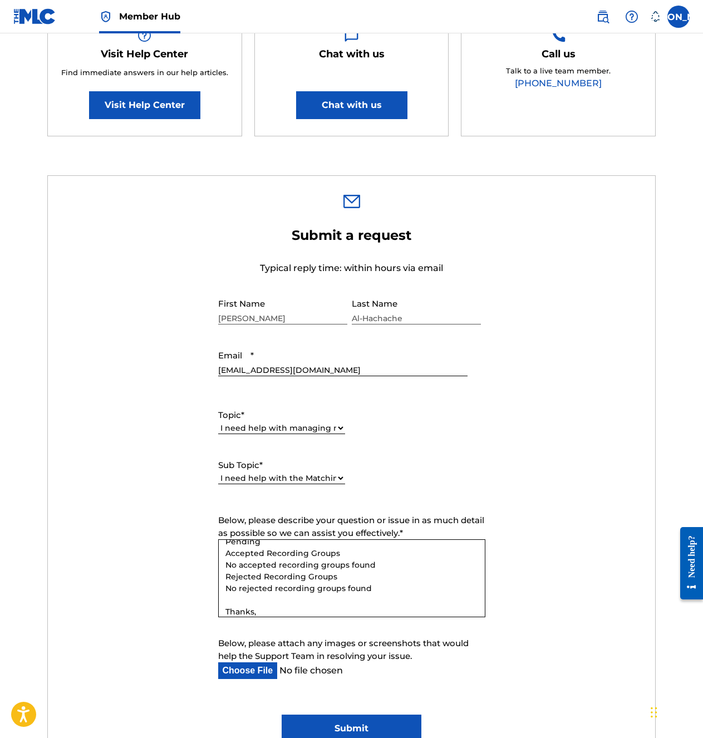
scroll to position [291, 0]
type textarea "Hey, I accidentally put in wrong details on the matching tool as I was just sup…"
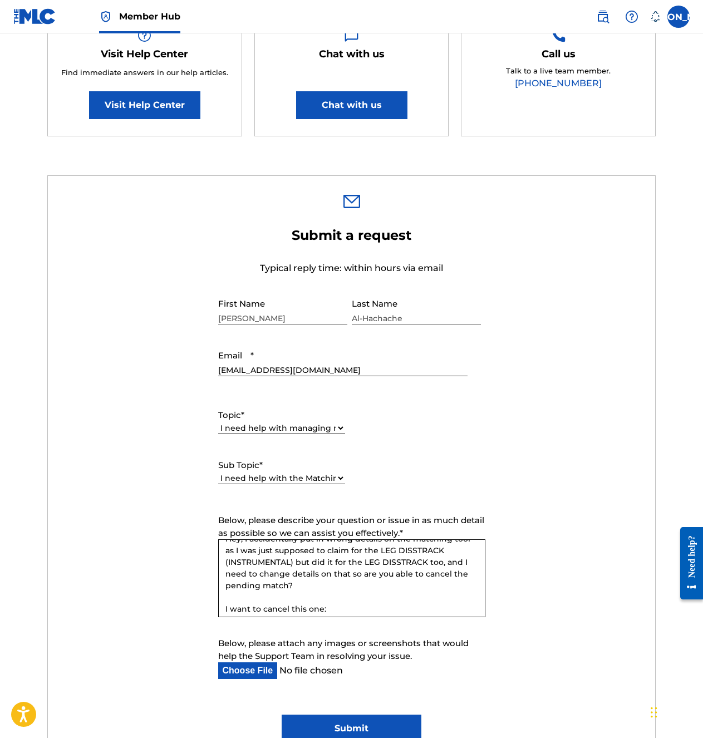
scroll to position [0, 0]
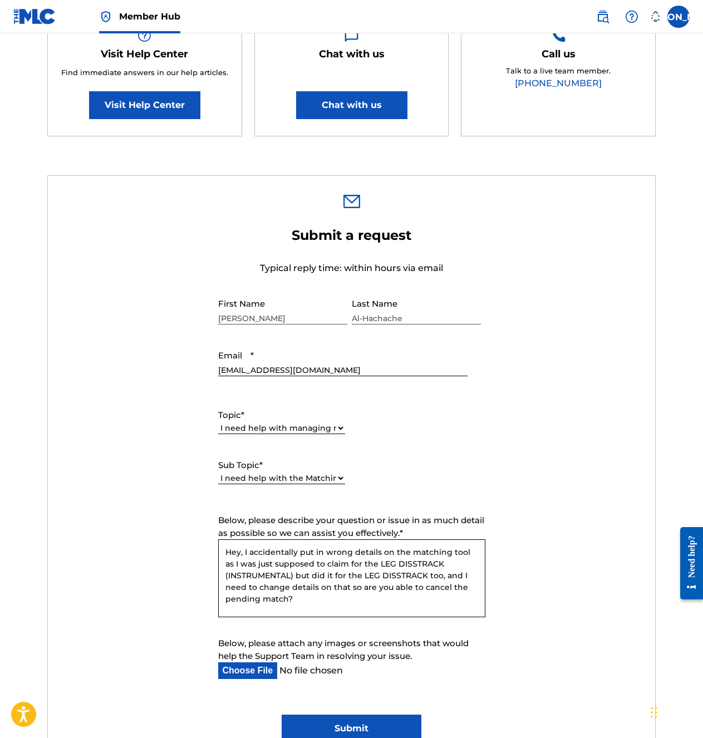
drag, startPoint x: 338, startPoint y: 565, endPoint x: 388, endPoint y: 565, distance: 49.5
click at [388, 565] on textarea "Hey, I accidentally put in wrong details on the matching tool as I was just sup…" at bounding box center [351, 578] width 267 height 78
click at [338, 600] on textarea "Hey, I accidentally put in wrong details on the matching tool as I was just sup…" at bounding box center [351, 578] width 267 height 78
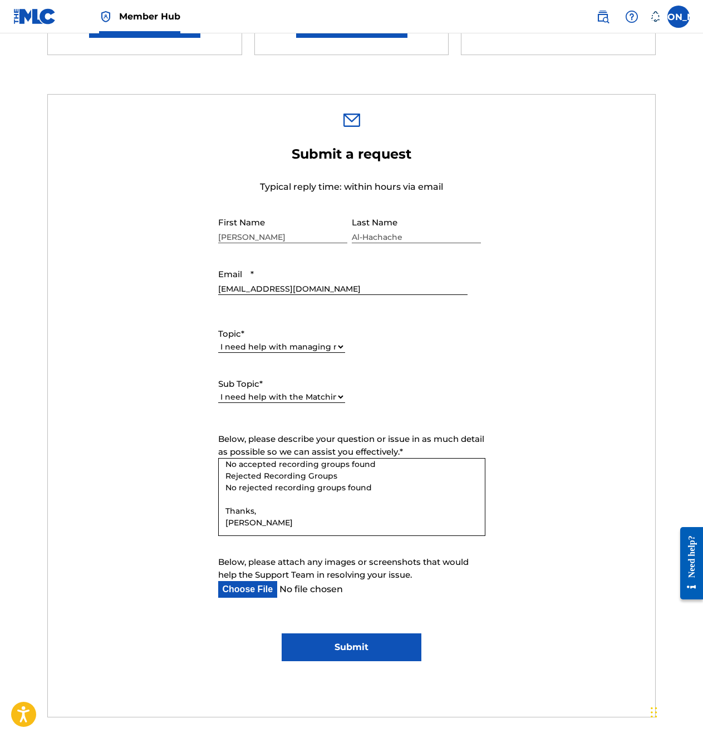
scroll to position [334, 0]
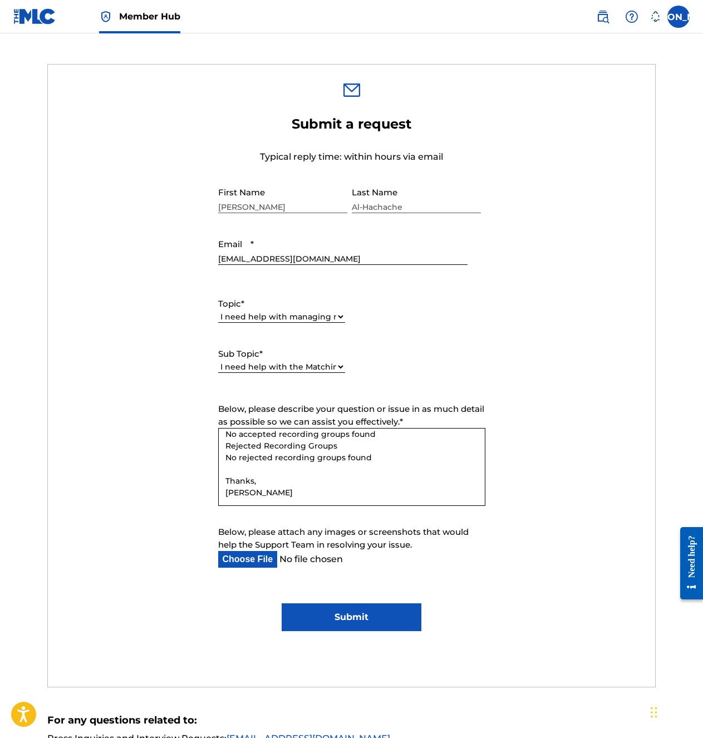
click at [393, 619] on input "Submit" at bounding box center [352, 617] width 140 height 28
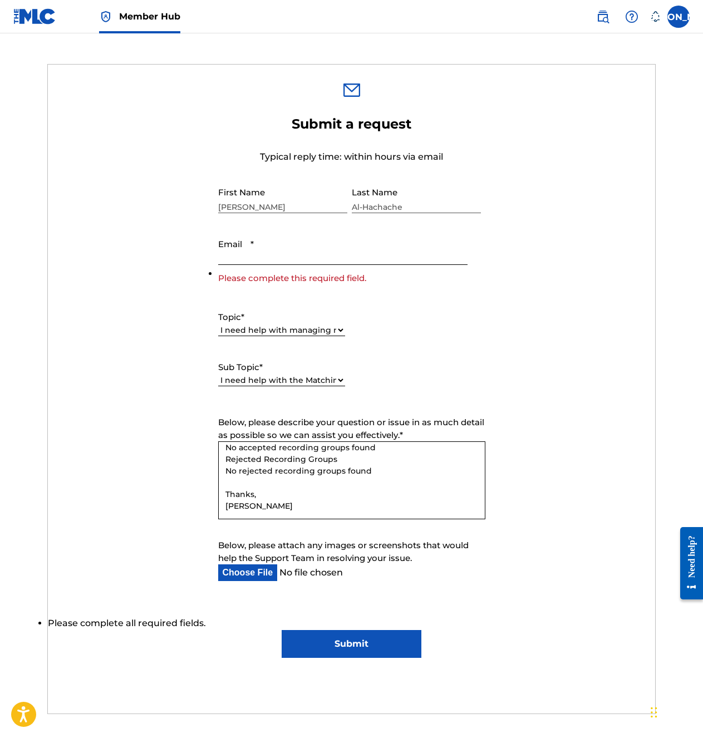
click at [309, 259] on input "Email *" at bounding box center [342, 249] width 249 height 32
type input "[EMAIL_ADDRESS][DOMAIN_NAME]"
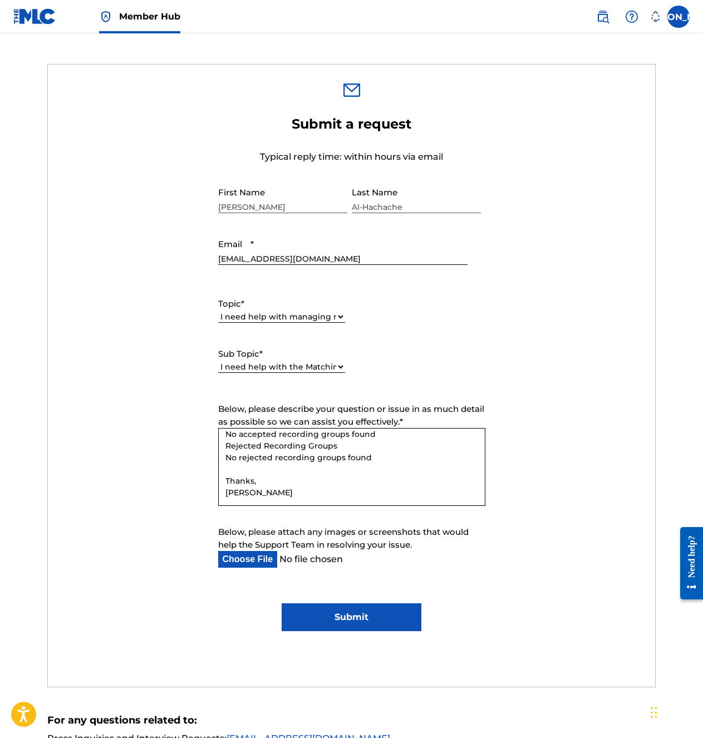
click at [364, 615] on input "Submit" at bounding box center [352, 617] width 140 height 28
